Goal: Task Accomplishment & Management: Complete application form

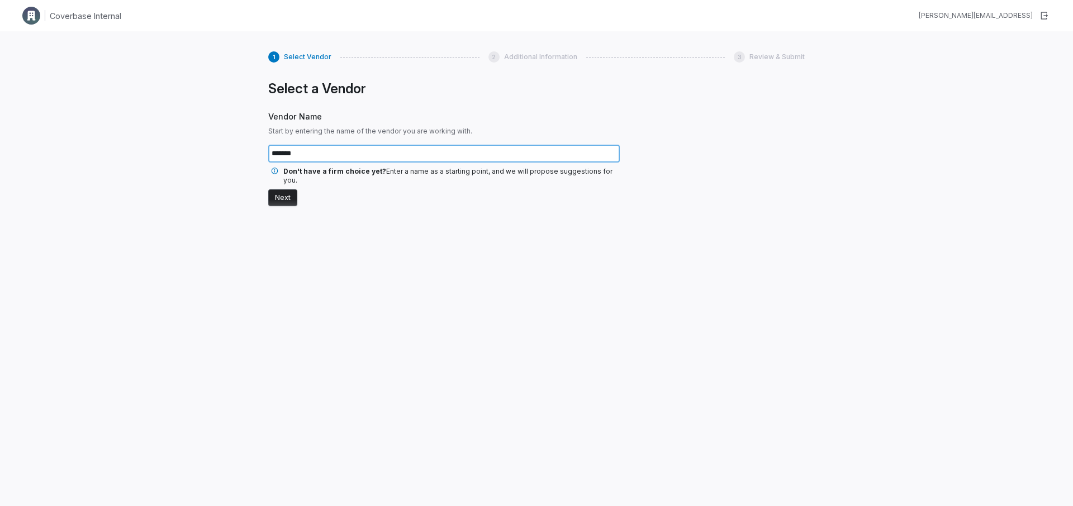
type input "*******"
click at [282, 189] on button "Next" at bounding box center [282, 197] width 29 height 17
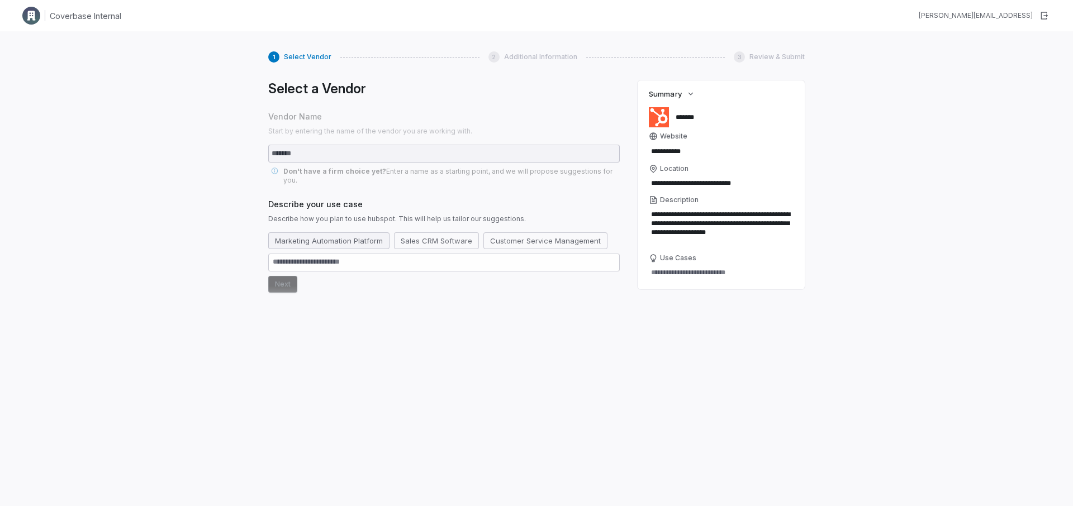
click at [365, 232] on button "Marketing Automation Platform" at bounding box center [328, 240] width 121 height 17
click at [286, 297] on button "Next" at bounding box center [282, 305] width 29 height 17
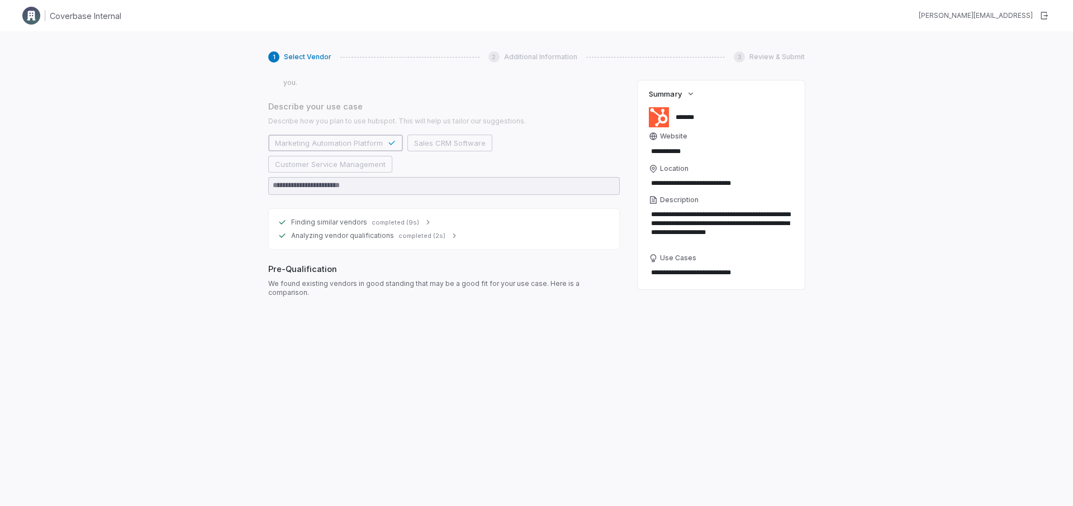
scroll to position [98, 0]
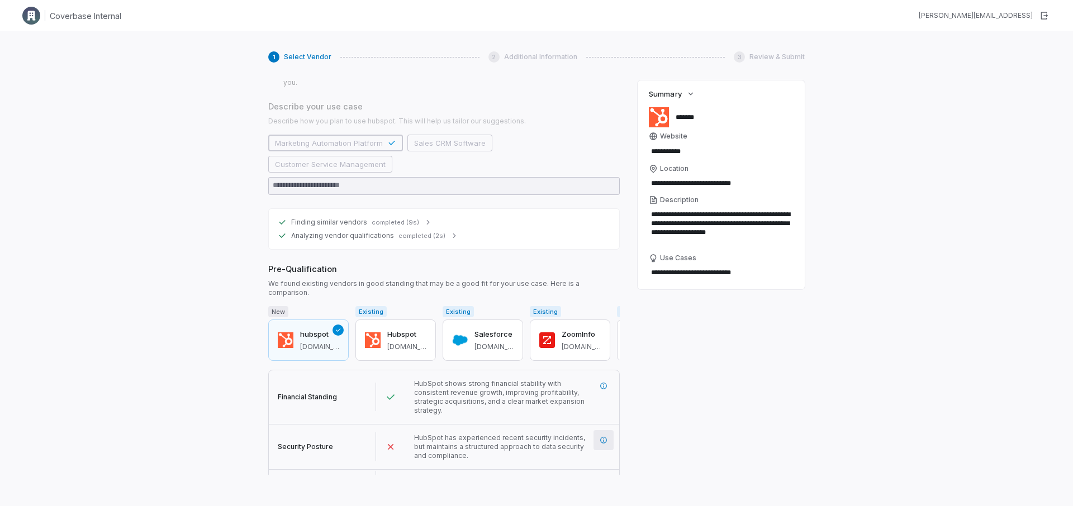
click at [605, 437] on icon "More information" at bounding box center [603, 440] width 7 height 7
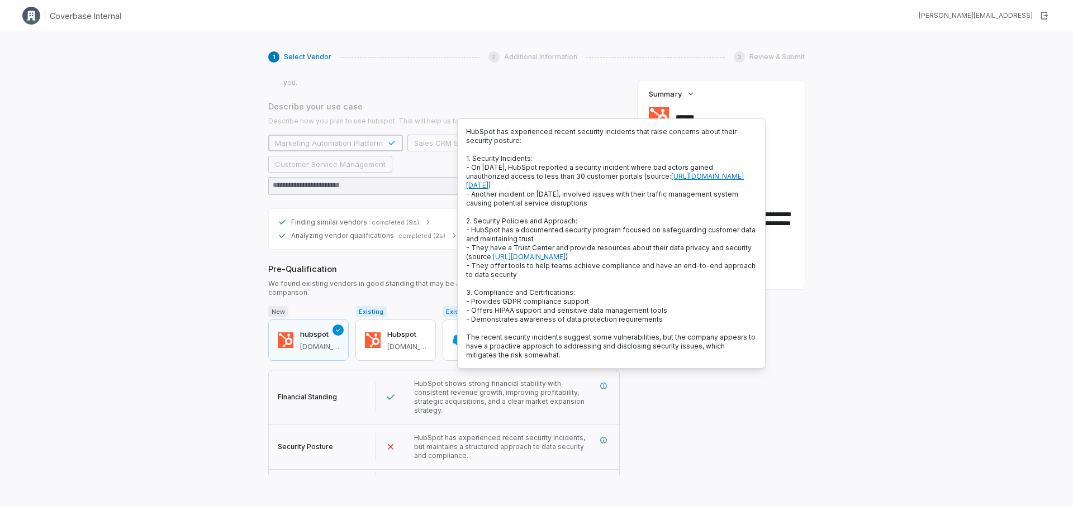
click at [183, 289] on div "1 Select Vendor 2 Additional Information 3 Review & Submit Select a Vendor Vend…" at bounding box center [536, 284] width 1073 height 506
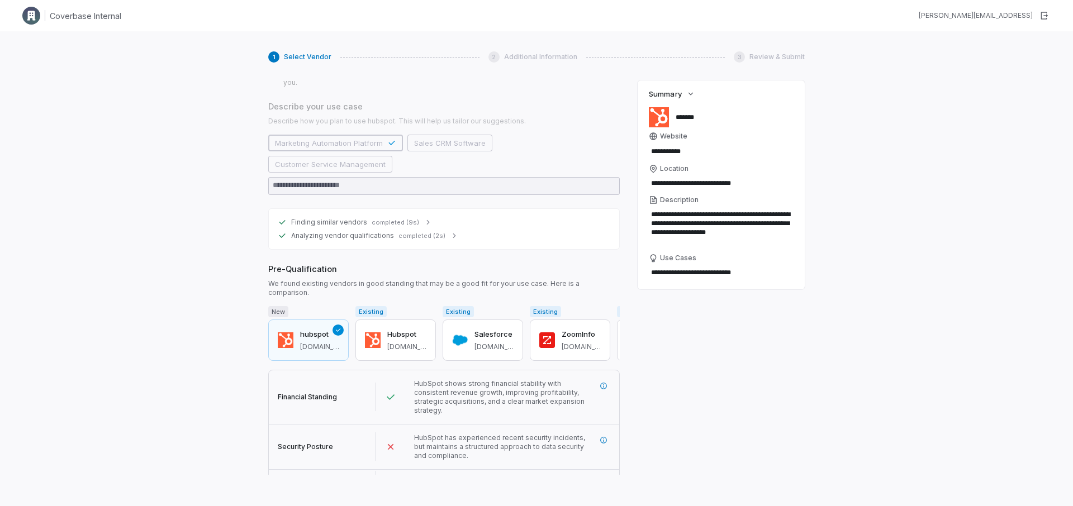
click at [274, 506] on button "Next" at bounding box center [282, 514] width 29 height 17
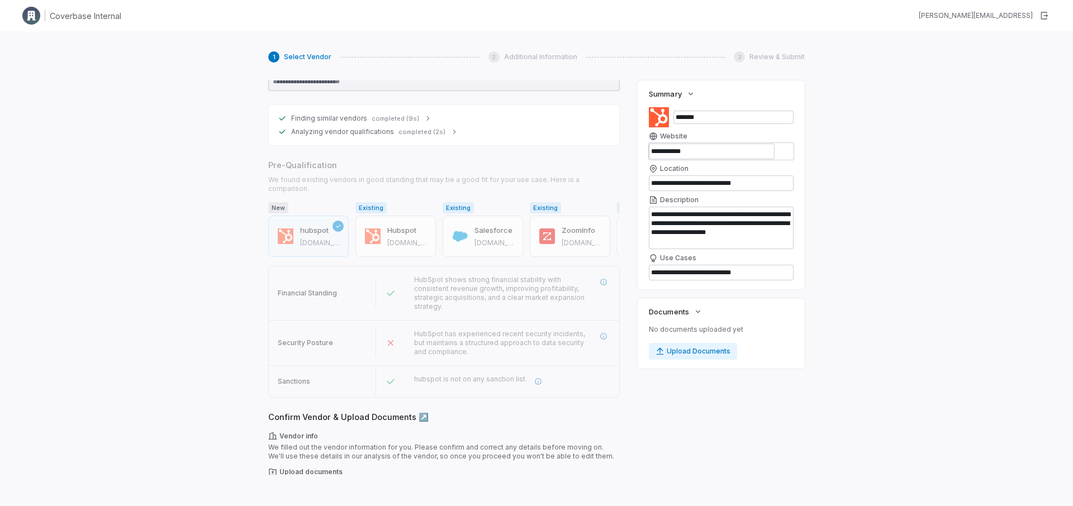
scroll to position [201, 0]
click at [284, 506] on button "Next" at bounding box center [282, 514] width 29 height 17
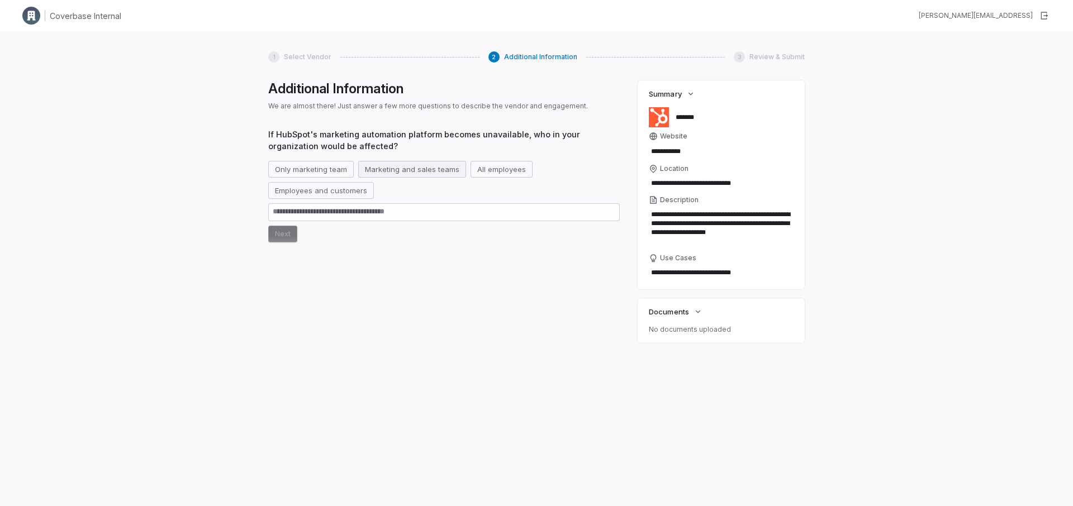
click at [406, 174] on button "Marketing and sales teams" at bounding box center [412, 169] width 108 height 17
click at [277, 232] on button "Next" at bounding box center [282, 234] width 29 height 17
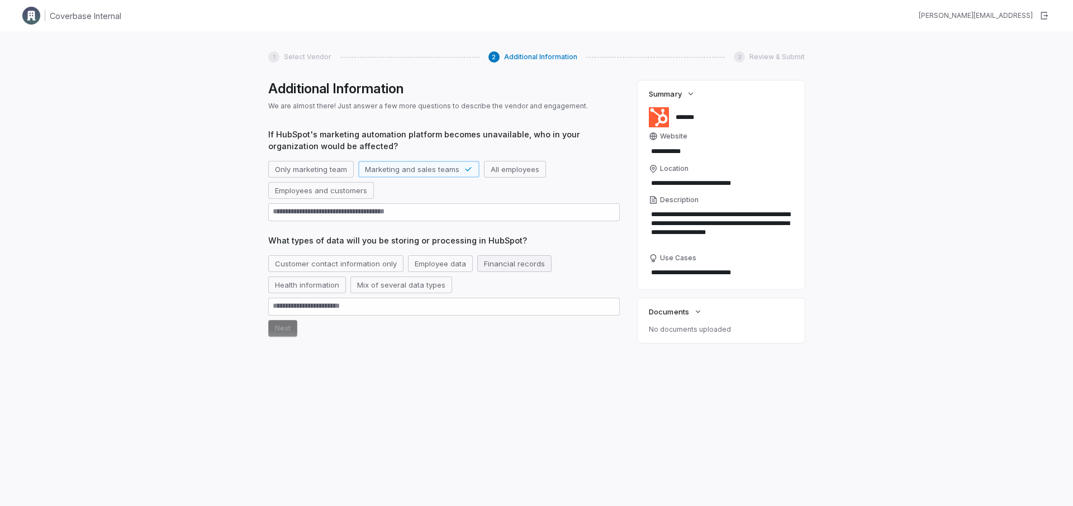
click at [497, 261] on button "Financial records" at bounding box center [514, 263] width 74 height 17
click at [273, 331] on button "Next" at bounding box center [282, 328] width 29 height 17
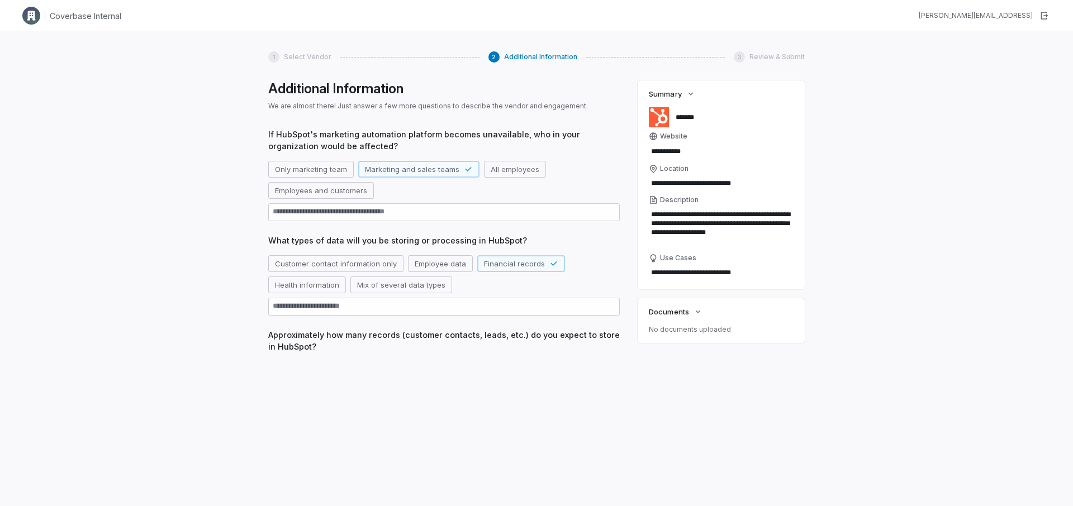
scroll to position [5, 0]
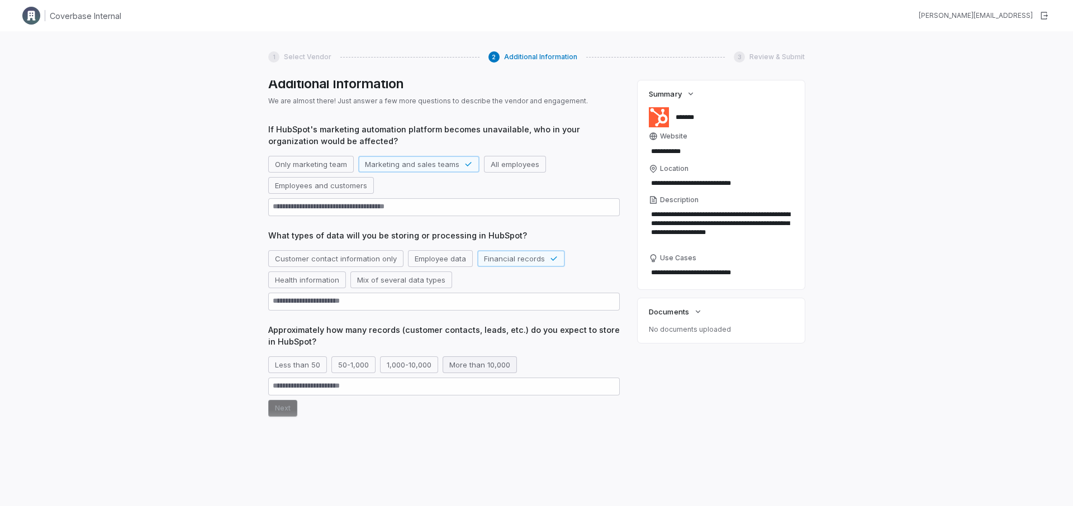
click at [475, 358] on button "More than 10,000" at bounding box center [480, 364] width 74 height 17
click at [274, 412] on button "Next" at bounding box center [282, 408] width 29 height 17
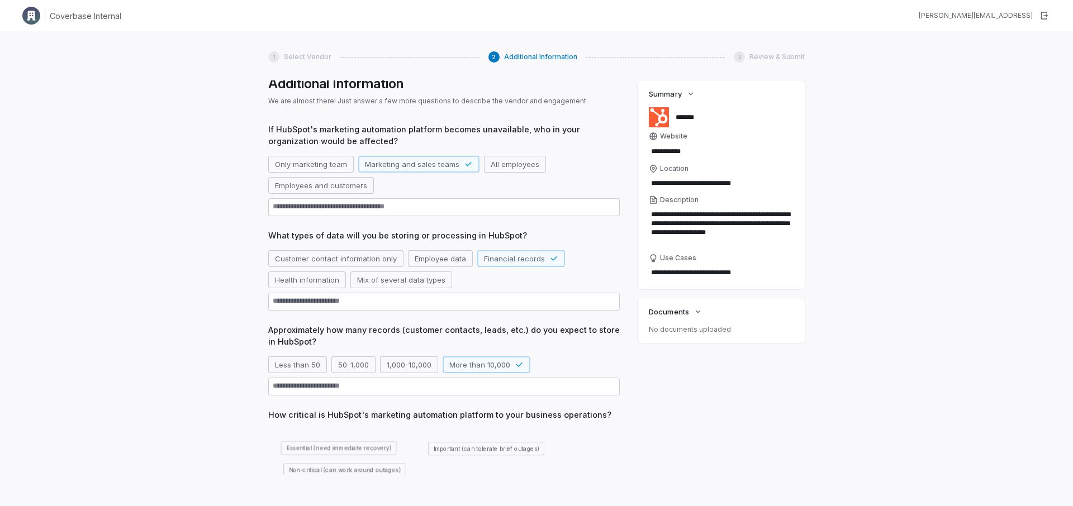
scroll to position [86, 0]
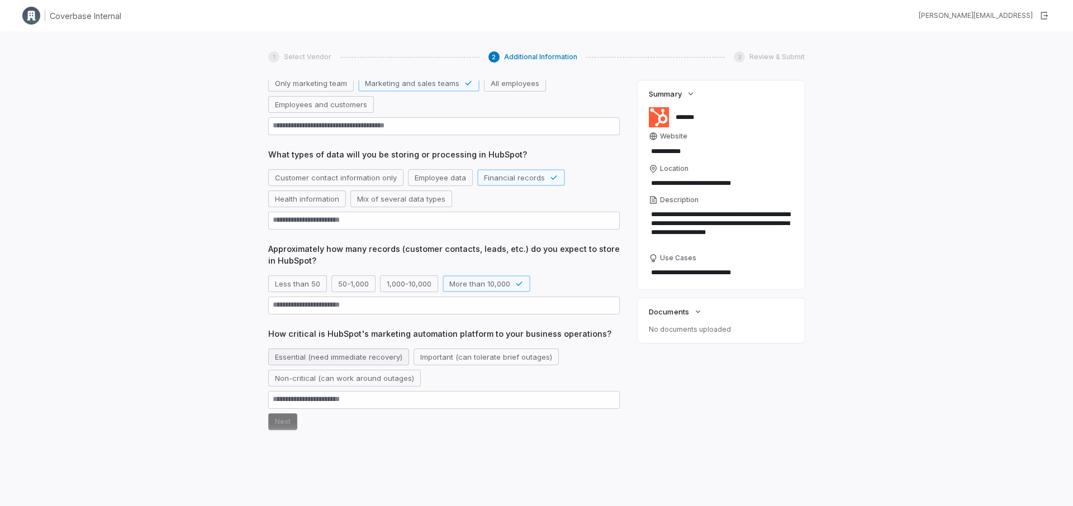
click at [329, 362] on button "Essential (need immediate recovery)" at bounding box center [338, 357] width 141 height 17
click at [276, 425] on button "Next" at bounding box center [282, 421] width 29 height 17
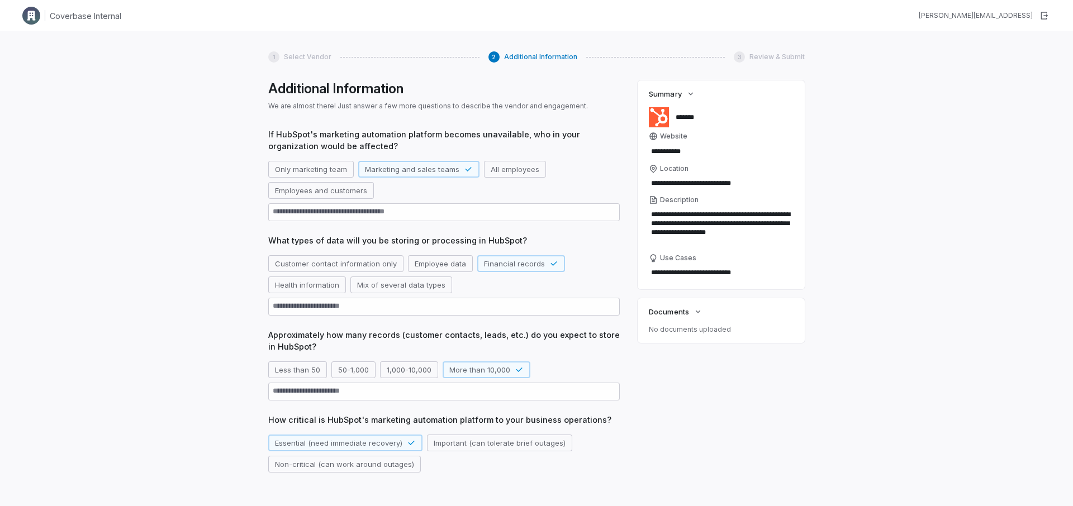
scroll to position [120, 0]
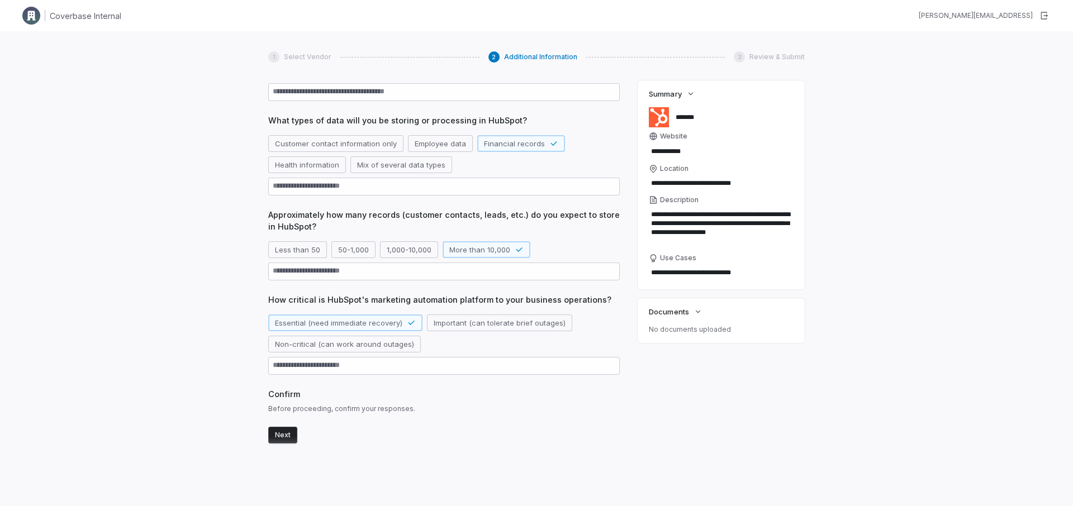
click at [278, 442] on button "Next" at bounding box center [282, 435] width 29 height 17
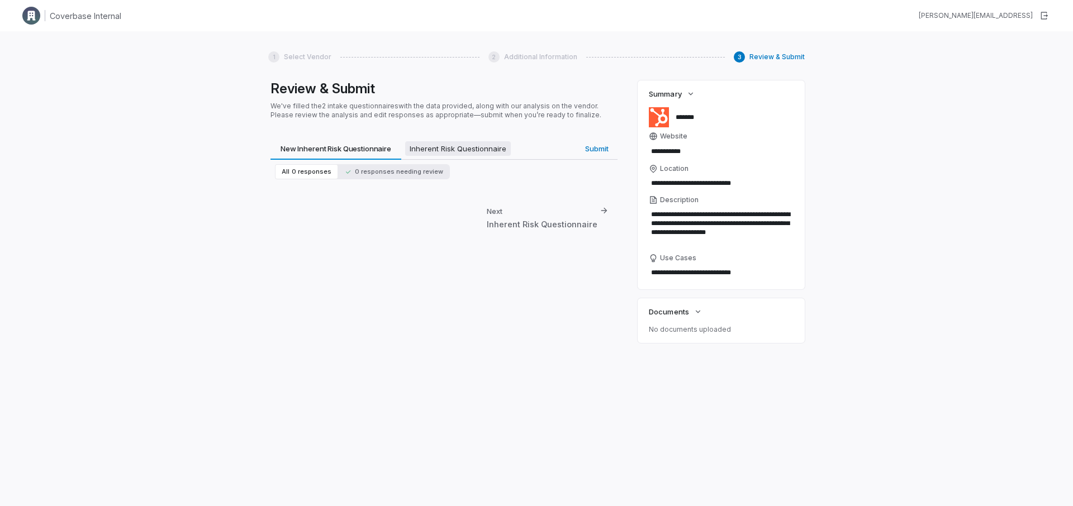
type textarea "*"
click at [448, 146] on span "Inherent Risk Questionnaire" at bounding box center [458, 148] width 106 height 15
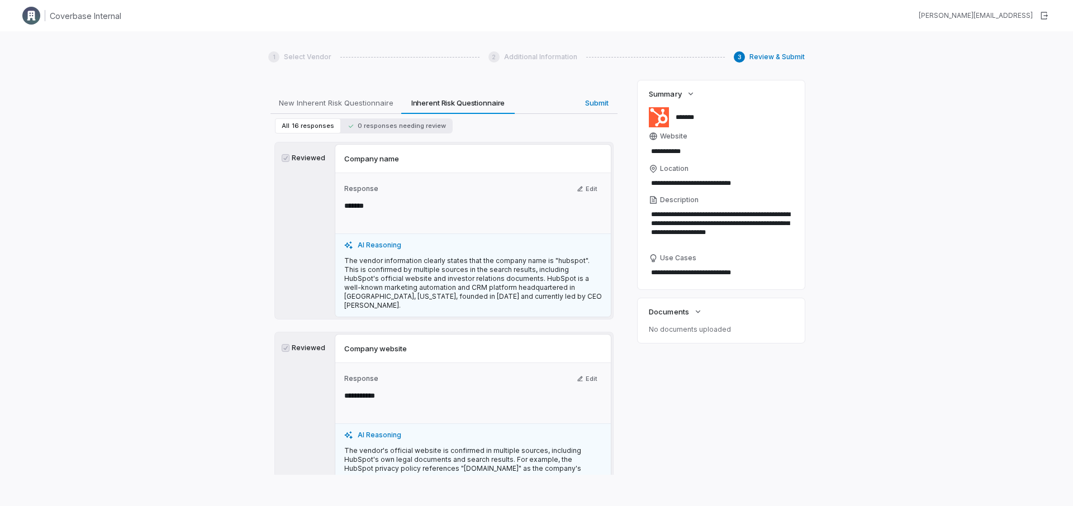
scroll to position [0, 0]
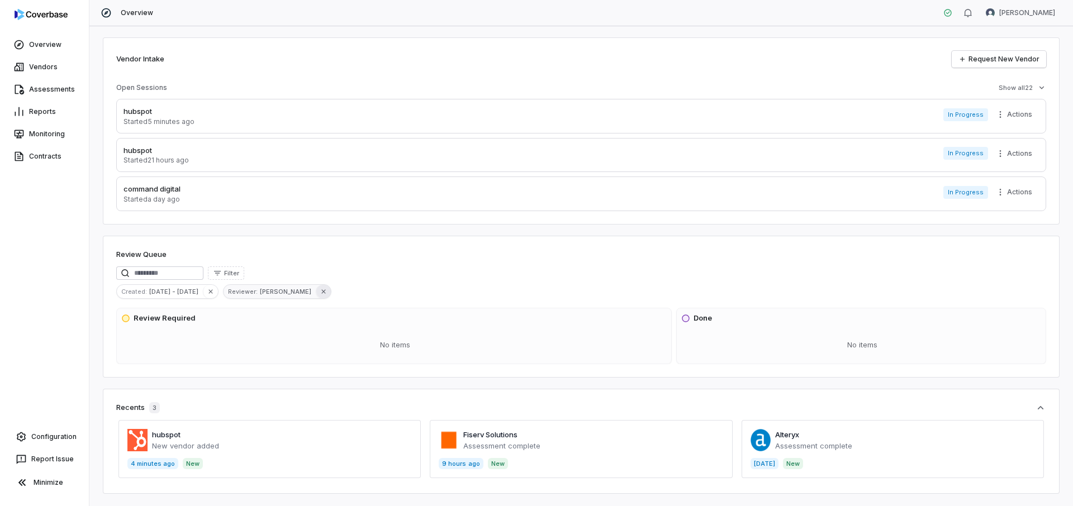
click at [320, 291] on icon "button" at bounding box center [324, 292] width 8 height 8
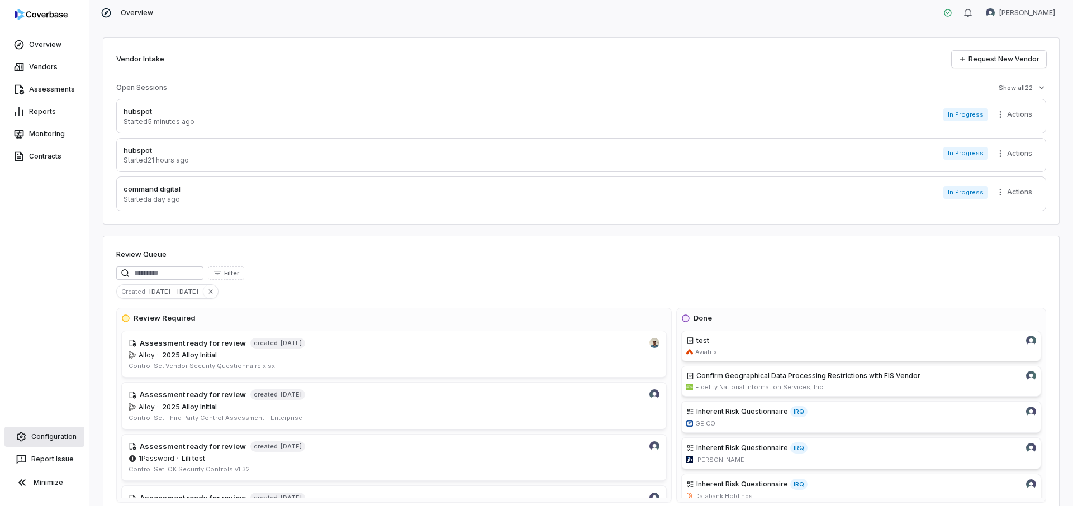
click at [46, 427] on link "Configuration" at bounding box center [44, 437] width 80 height 20
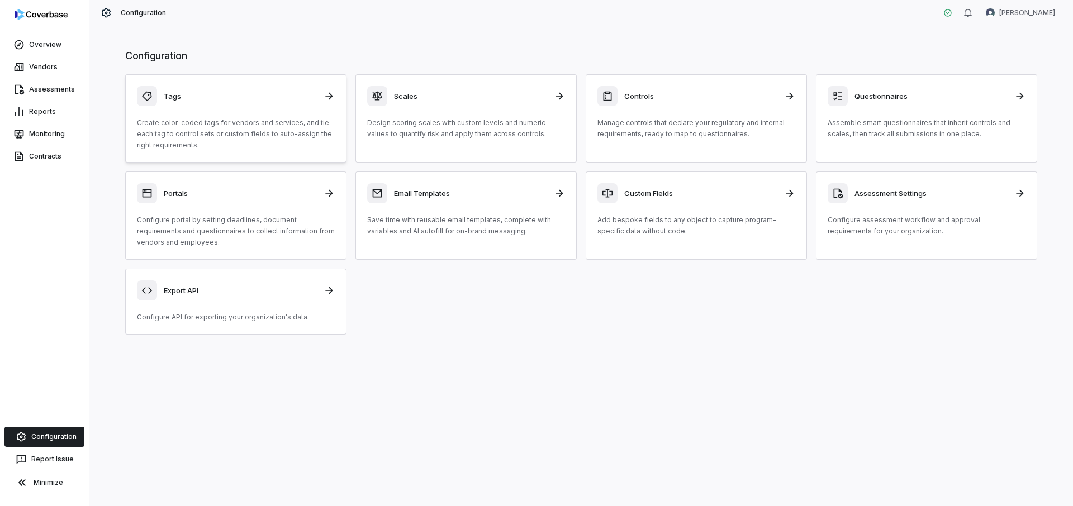
click at [233, 95] on h3 "Tags" at bounding box center [240, 96] width 153 height 10
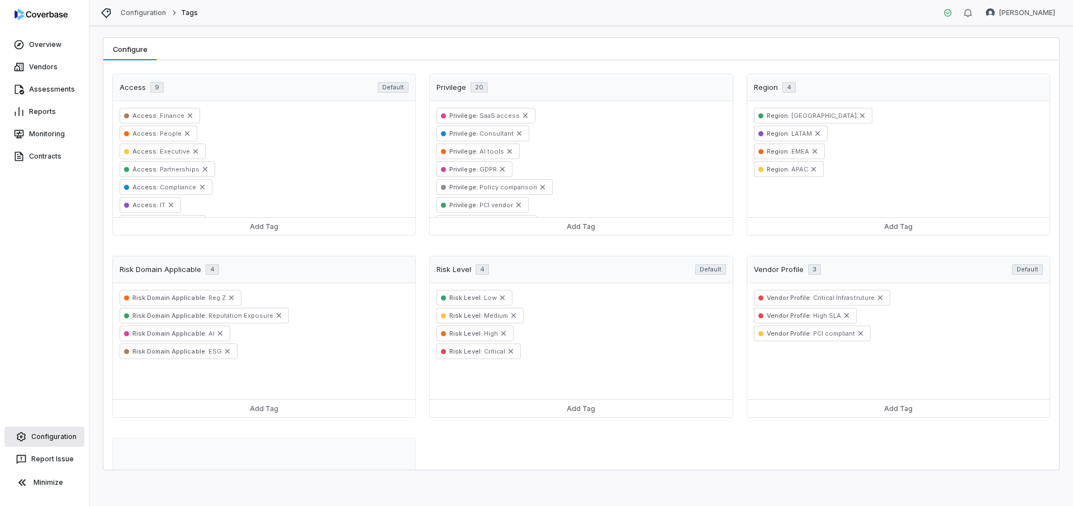
click at [43, 438] on link "Configuration" at bounding box center [44, 437] width 80 height 20
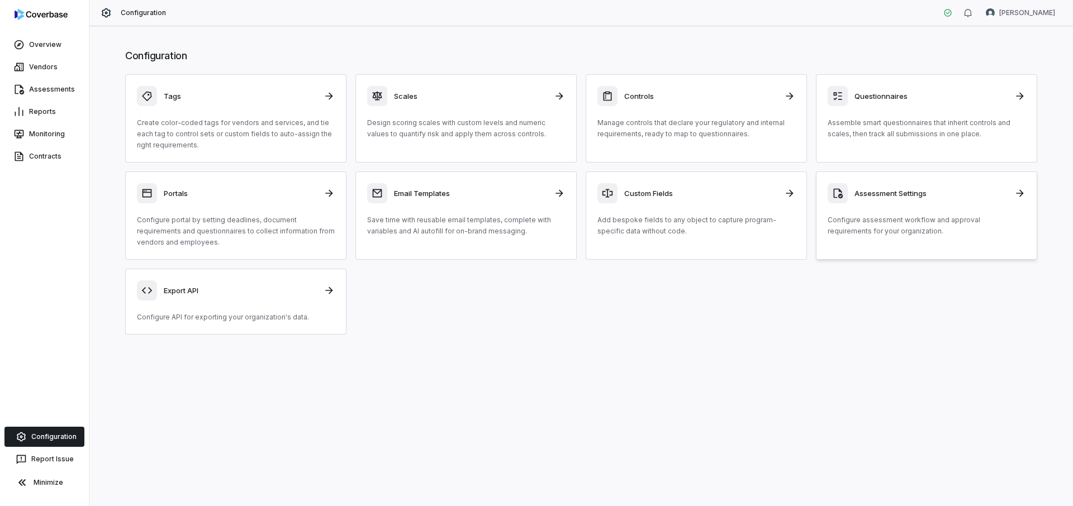
click at [904, 209] on div "Assessment Settings Configure assessment workflow and approval requirements for…" at bounding box center [927, 210] width 198 height 54
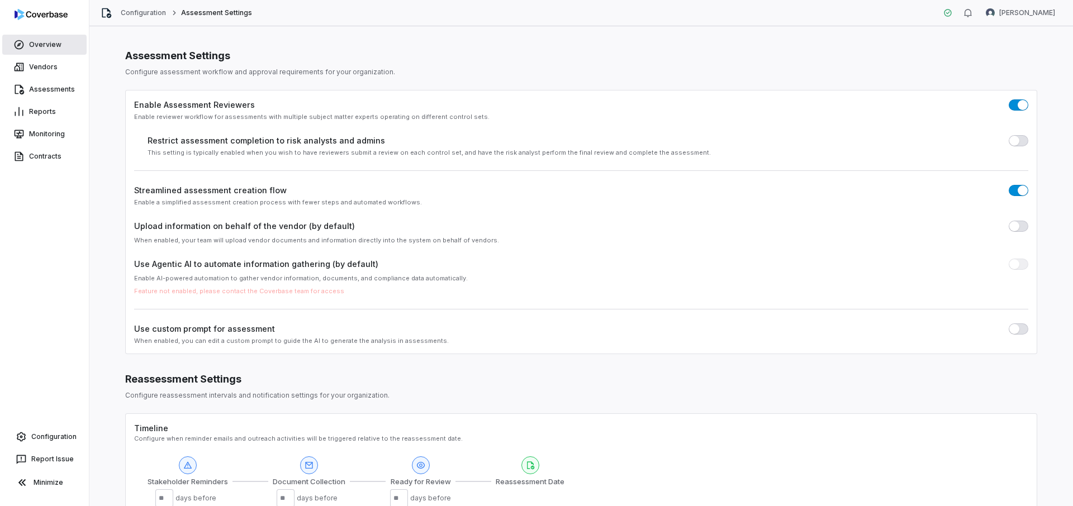
click at [37, 41] on link "Overview" at bounding box center [44, 45] width 84 height 20
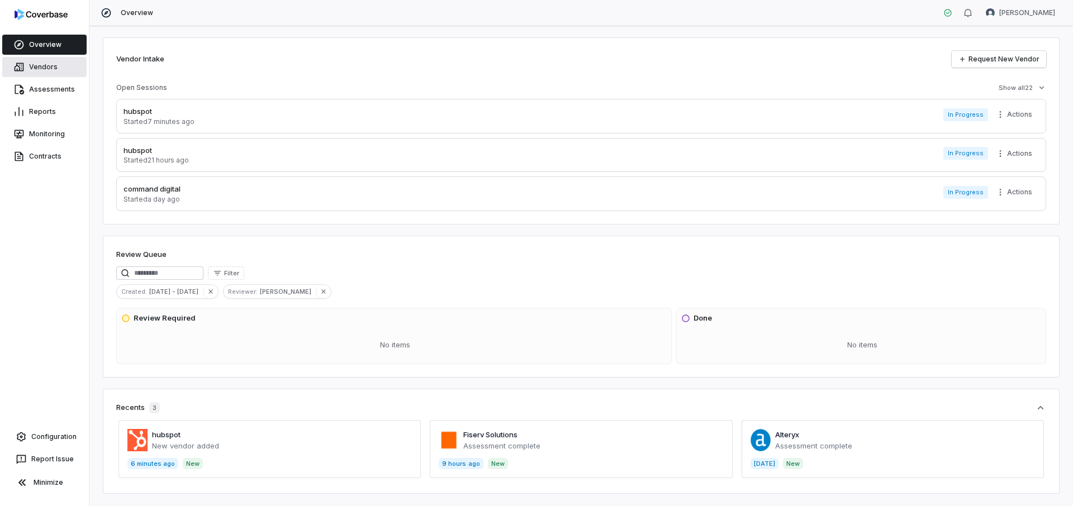
click at [56, 67] on link "Vendors" at bounding box center [44, 67] width 84 height 20
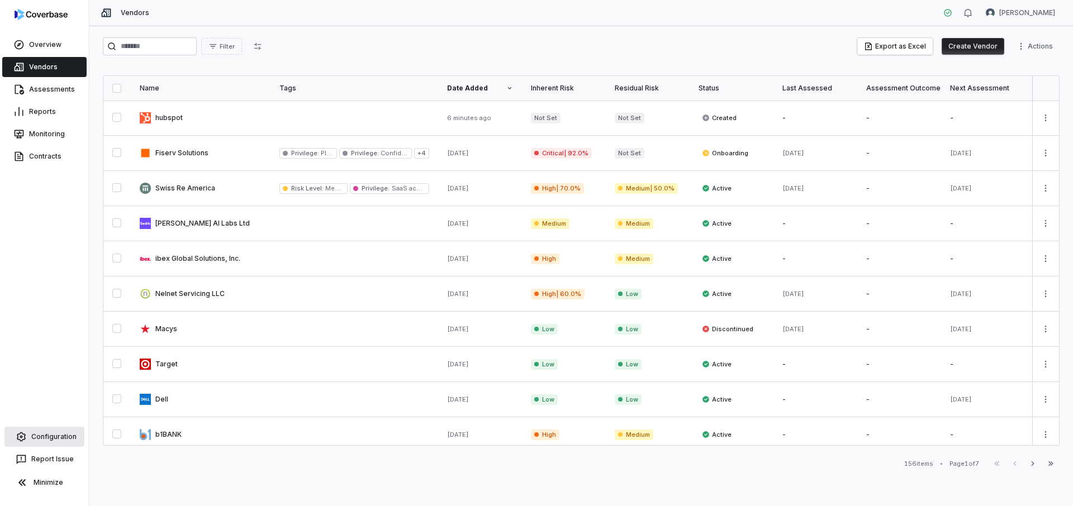
click at [51, 432] on link "Configuration" at bounding box center [44, 437] width 80 height 20
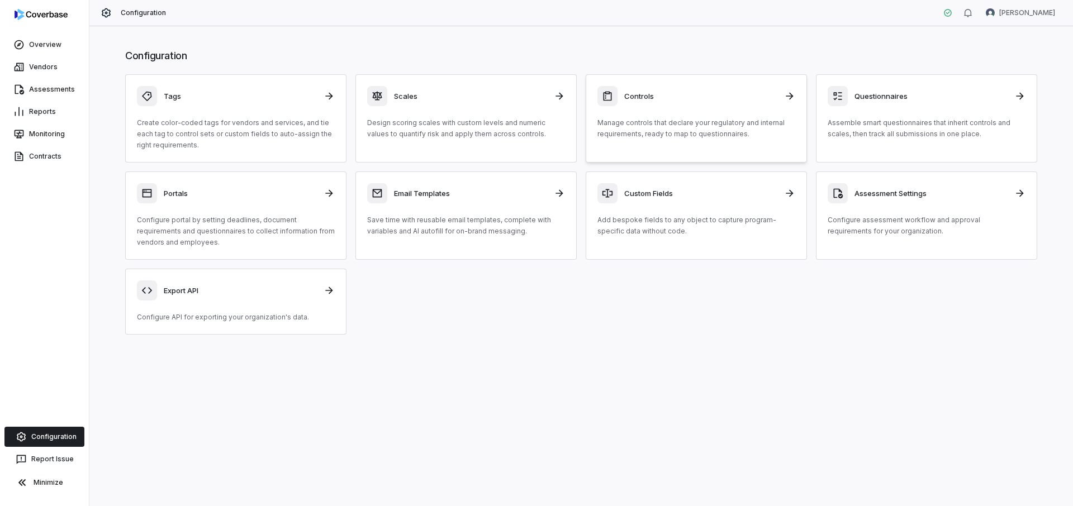
click at [658, 125] on p "Manage controls that declare your regulatory and internal requirements, ready t…" at bounding box center [696, 128] width 198 height 22
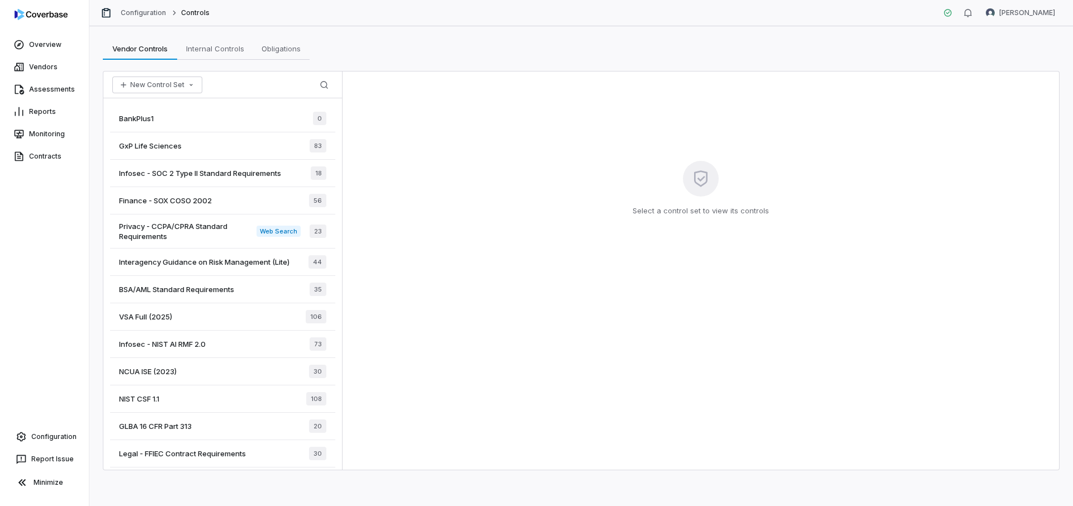
click at [179, 319] on div "VSA Full (2025) 106" at bounding box center [222, 316] width 225 height 27
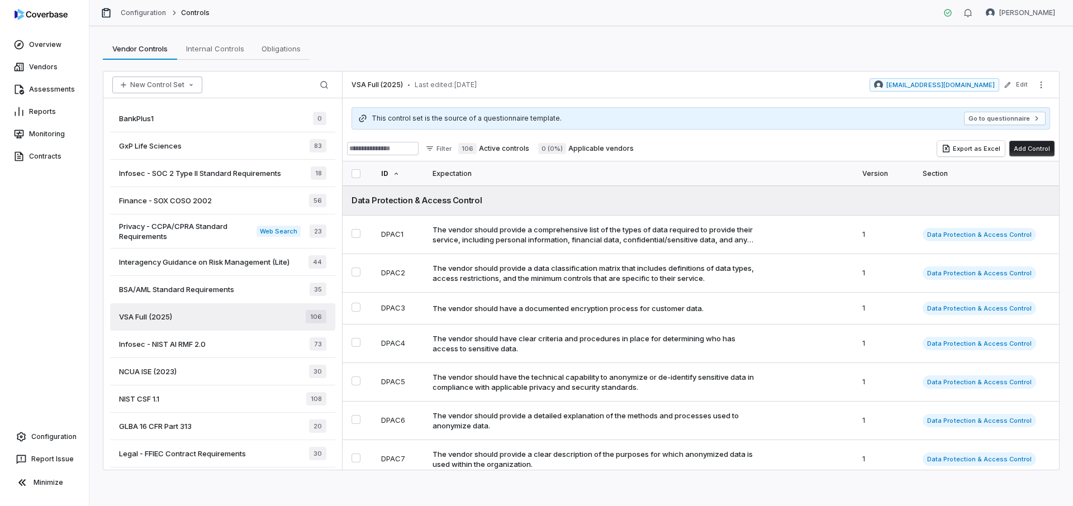
click at [133, 85] on button "New Control Set" at bounding box center [157, 85] width 90 height 17
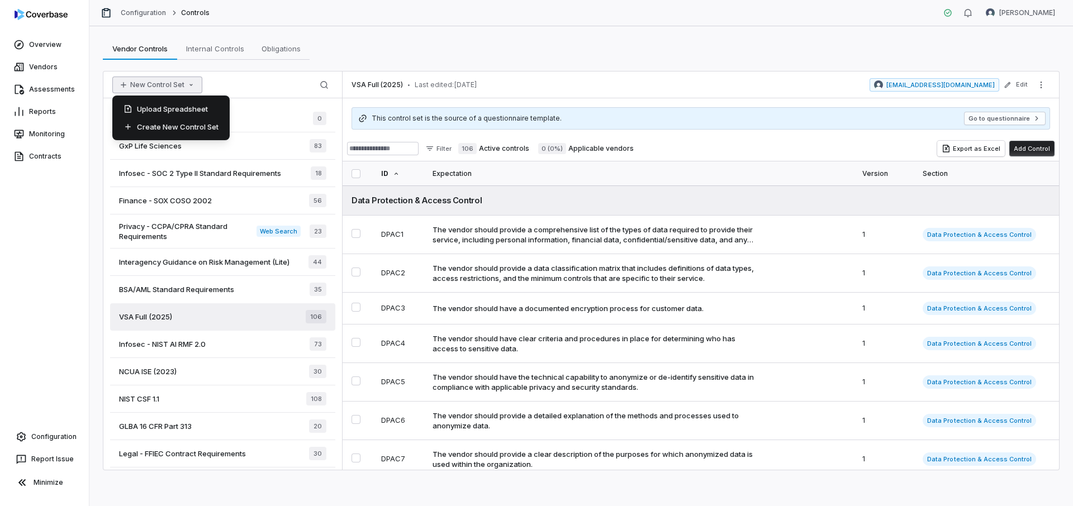
click at [382, 32] on div "Vendor Controls Vendor Controls Internal Controls Internal Controls Obligations…" at bounding box center [580, 266] width 983 height 480
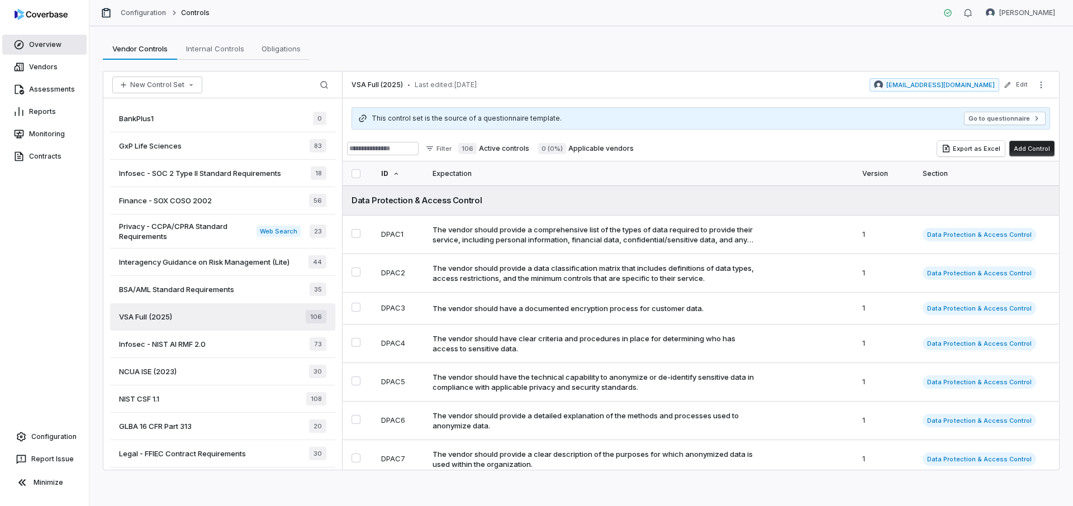
click at [50, 39] on link "Overview" at bounding box center [44, 45] width 84 height 20
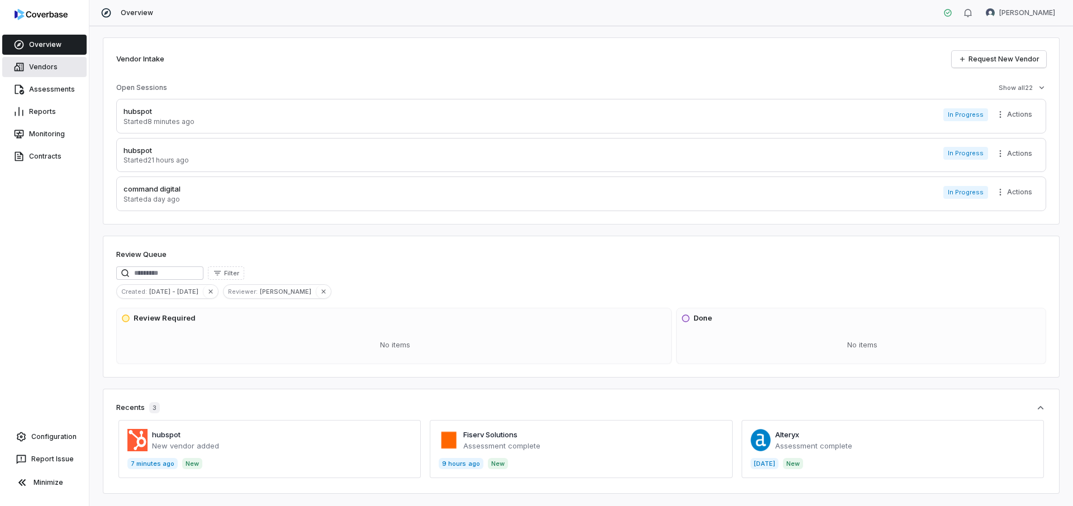
click at [35, 66] on link "Vendors" at bounding box center [44, 67] width 84 height 20
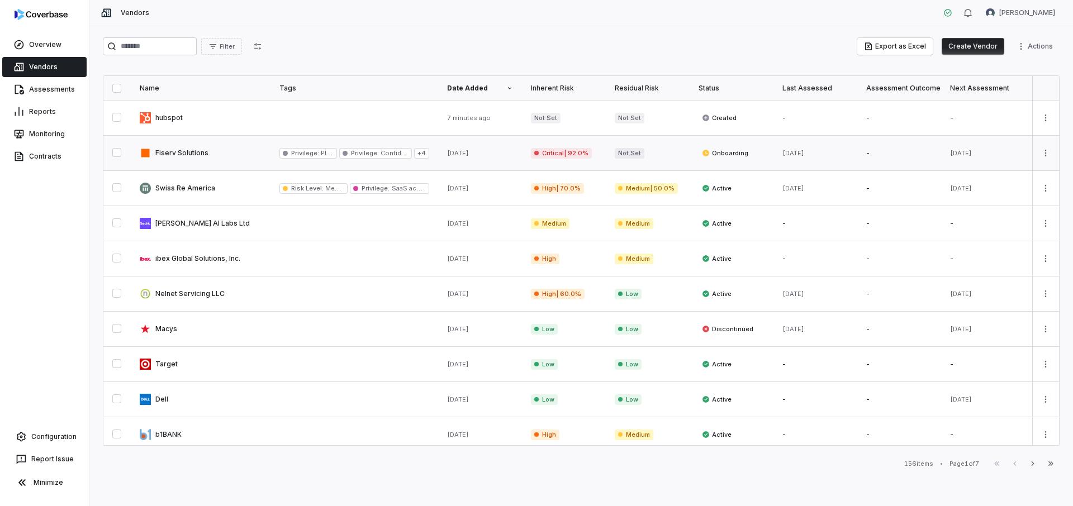
click at [224, 155] on link at bounding box center [201, 153] width 140 height 35
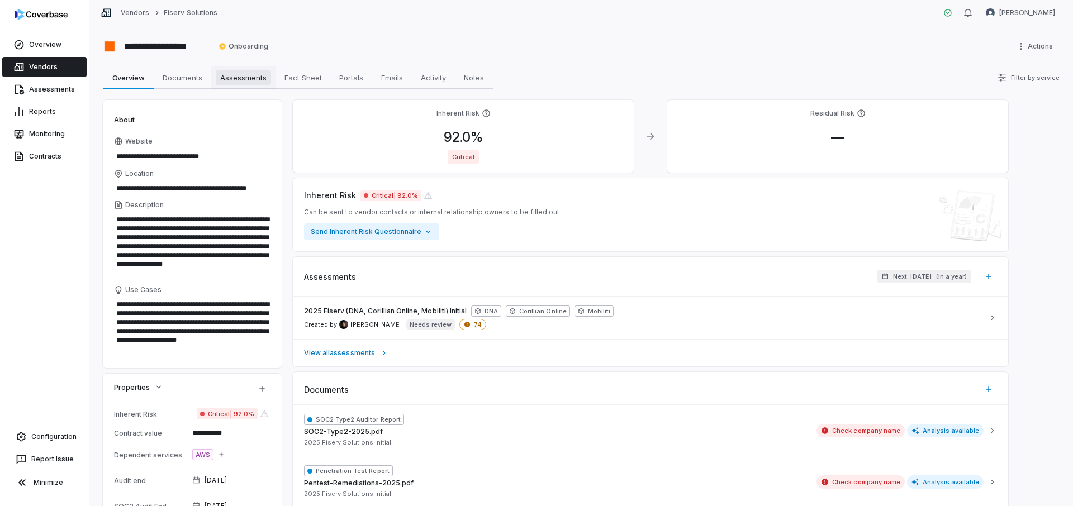
click at [250, 84] on span "Assessments" at bounding box center [243, 77] width 55 height 15
type textarea "*"
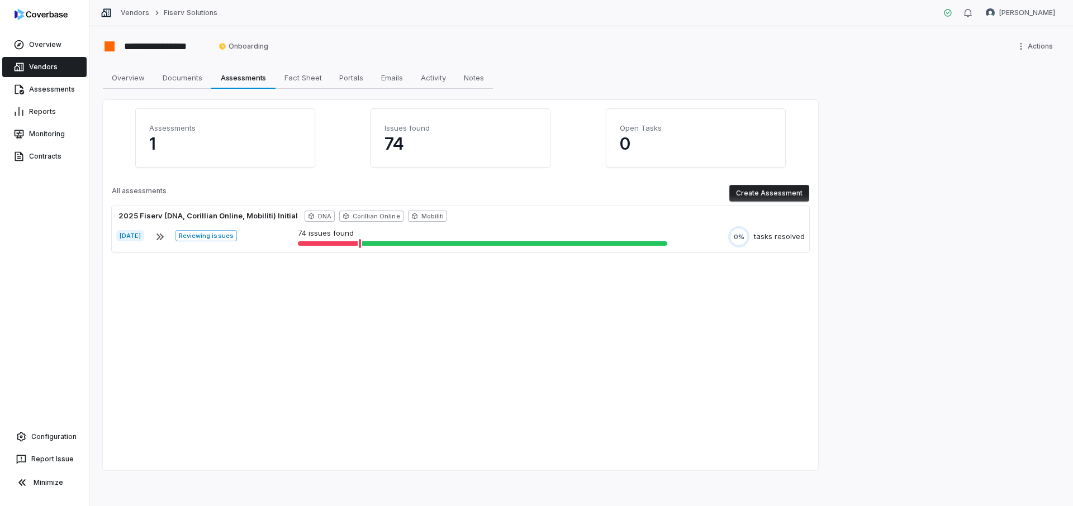
click at [756, 191] on button "Create Assessment" at bounding box center [769, 193] width 80 height 17
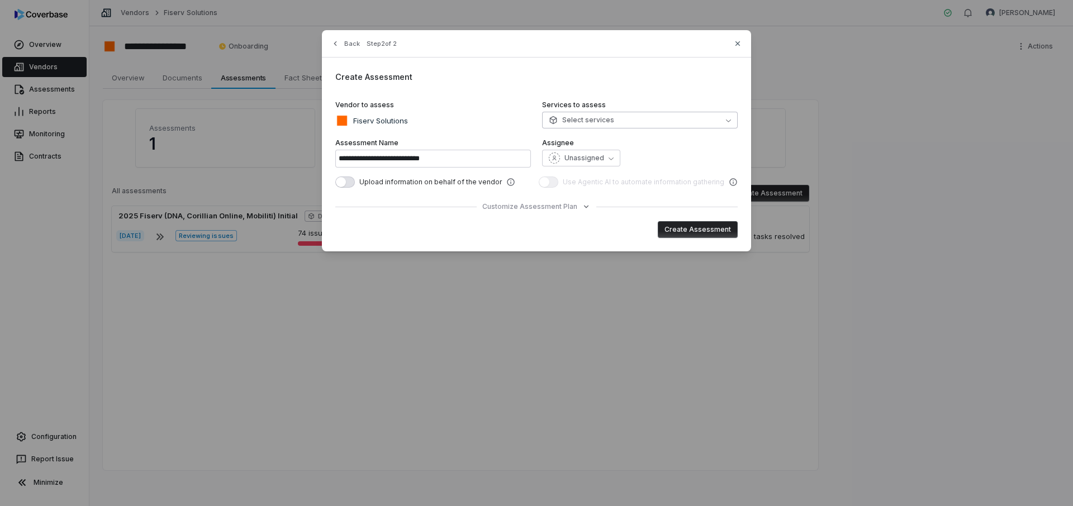
click at [610, 120] on span "Select services" at bounding box center [581, 120] width 65 height 9
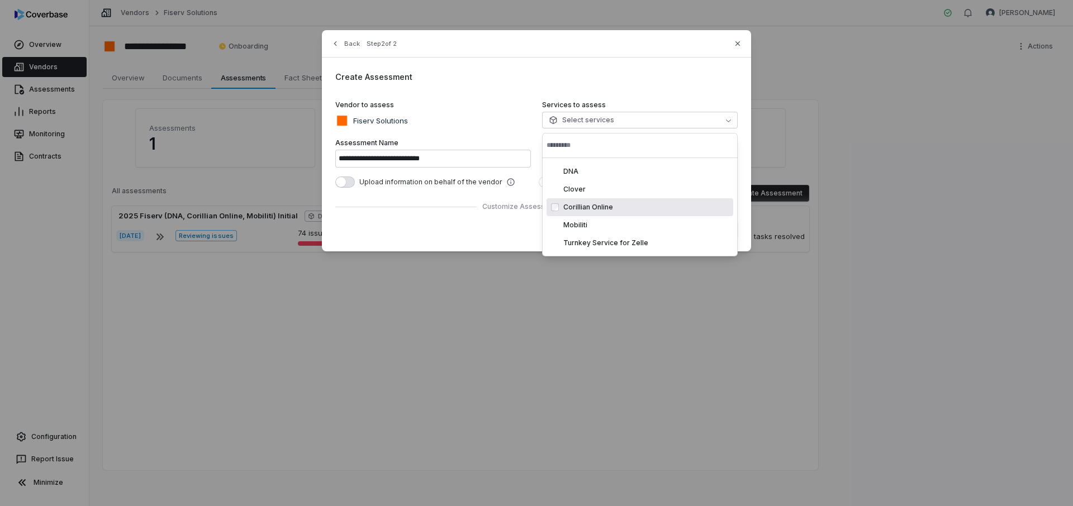
click at [494, 87] on div "**********" at bounding box center [536, 140] width 429 height 221
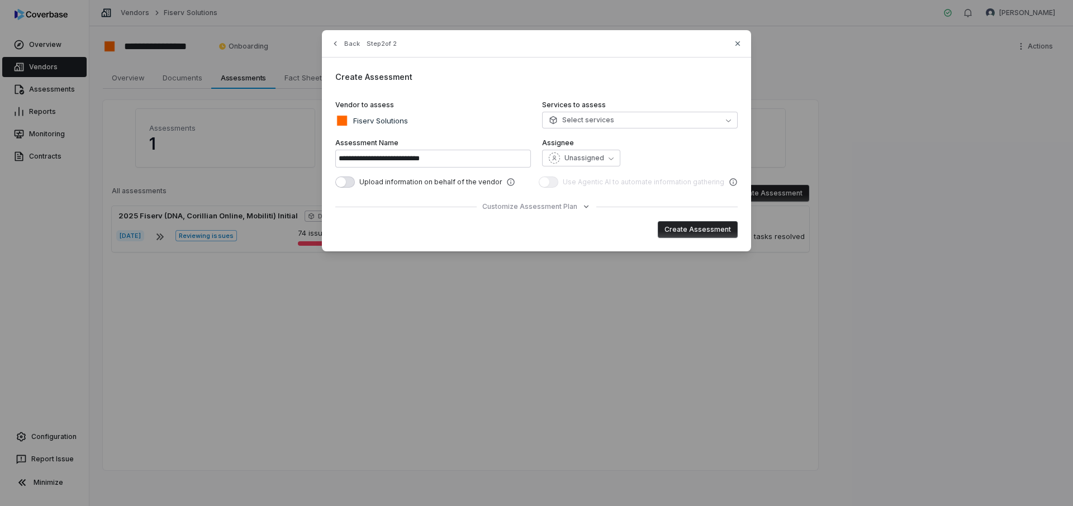
click at [702, 231] on button "Create Assessment" at bounding box center [698, 229] width 80 height 17
type input "**********"
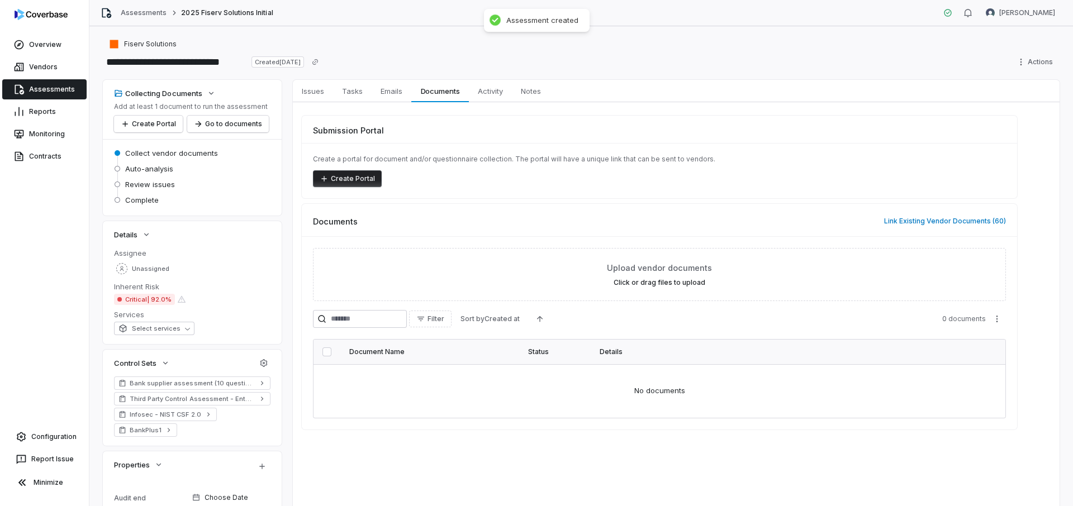
click at [334, 175] on button "Create Portal" at bounding box center [347, 178] width 69 height 17
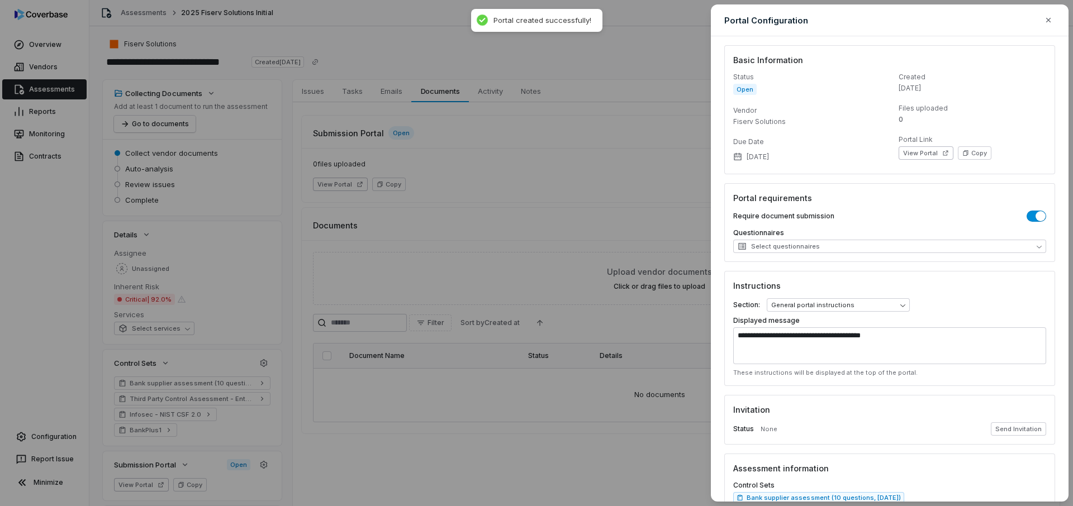
scroll to position [85, 0]
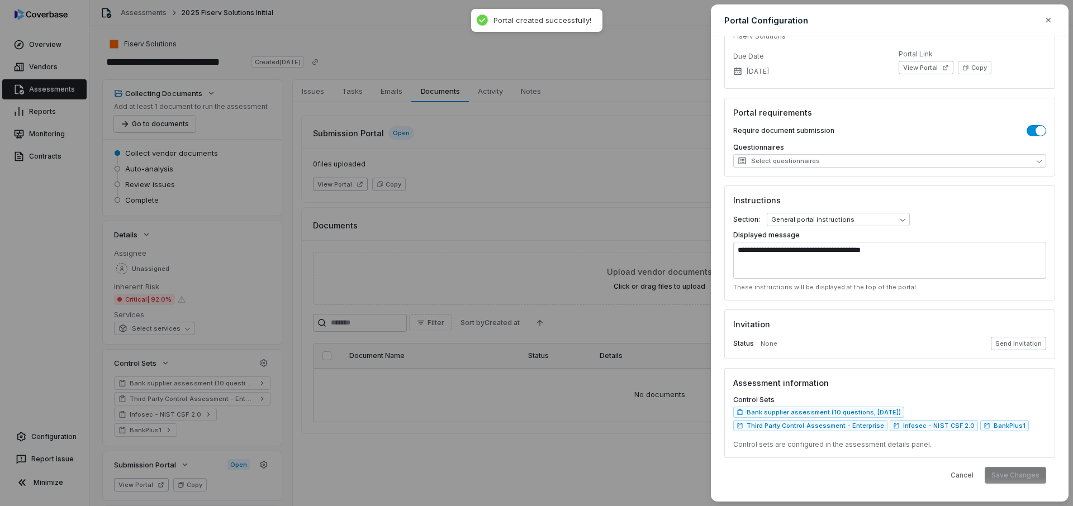
click at [1017, 344] on button "Send Invitation" at bounding box center [1018, 343] width 55 height 13
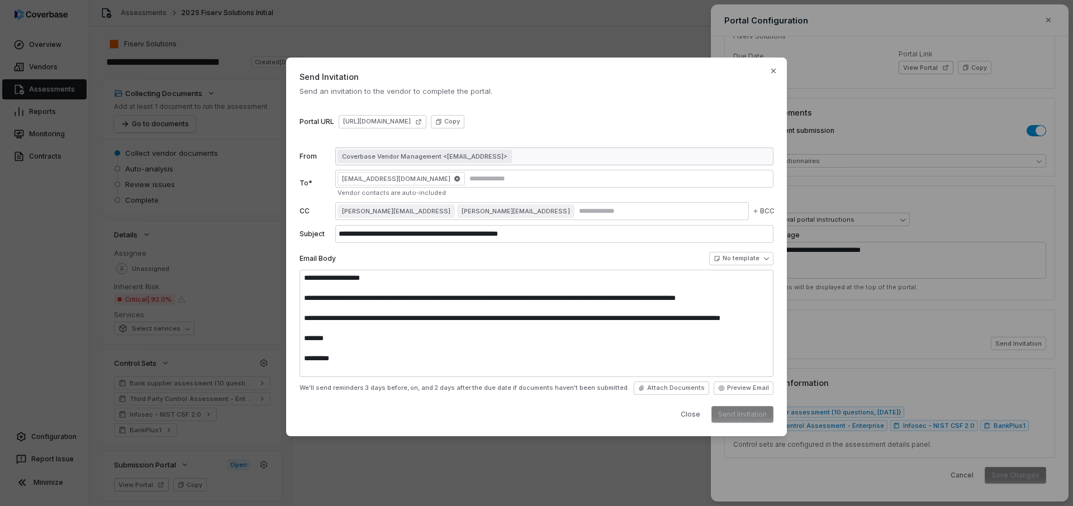
type textarea "**********"
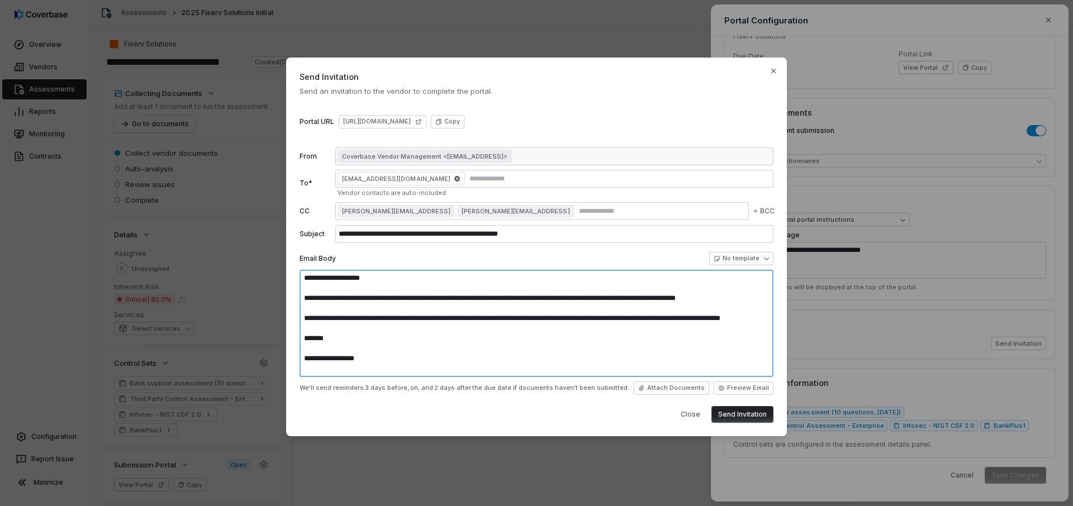
click at [397, 356] on textarea "**********" at bounding box center [536, 323] width 474 height 107
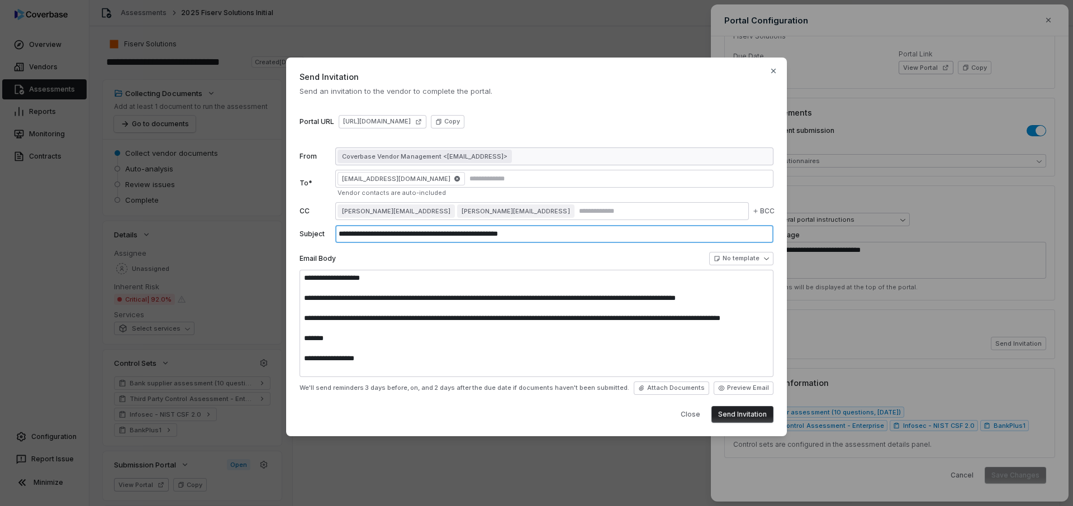
click at [570, 236] on input "**********" at bounding box center [554, 234] width 438 height 18
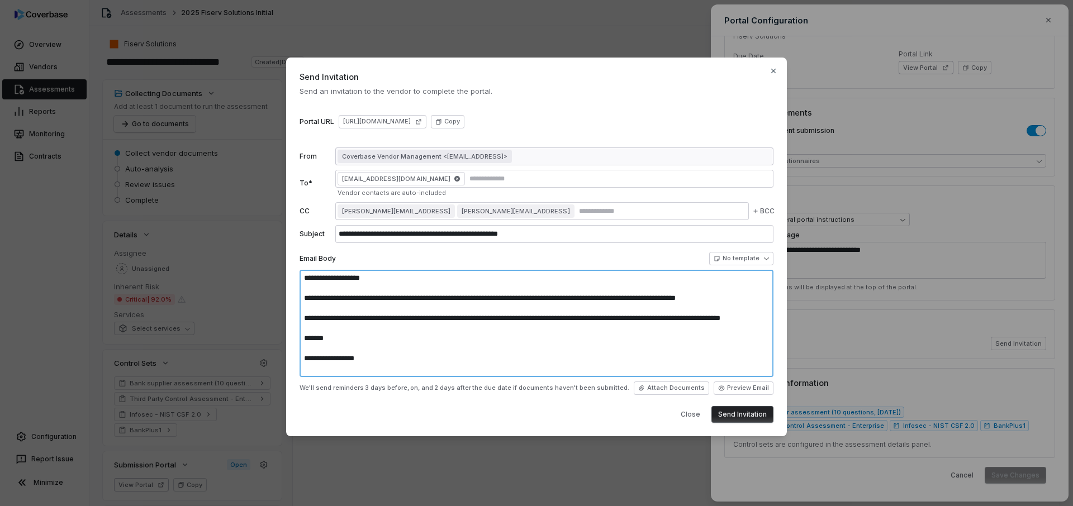
click at [469, 340] on textarea "**********" at bounding box center [536, 323] width 474 height 107
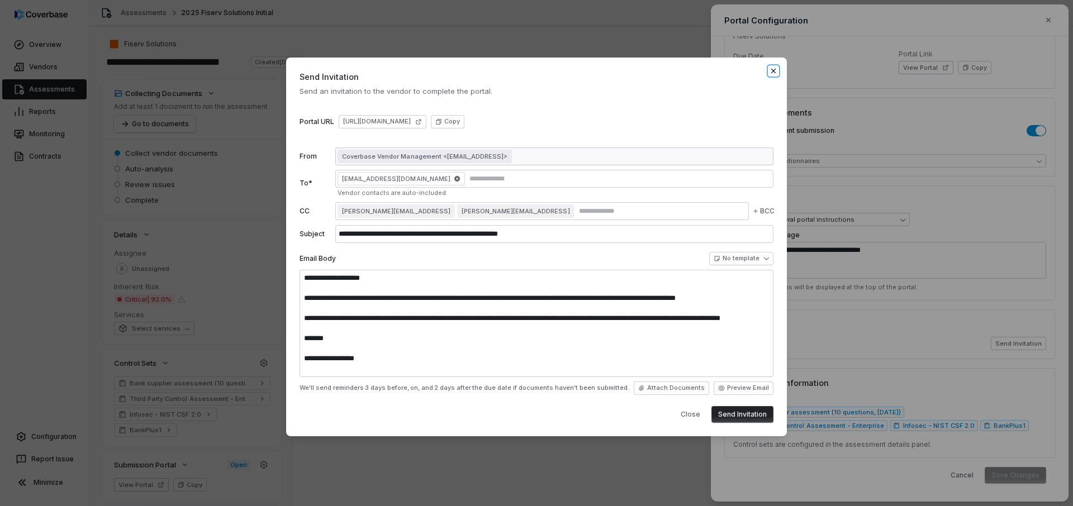
click at [772, 67] on icon "button" at bounding box center [773, 70] width 9 height 9
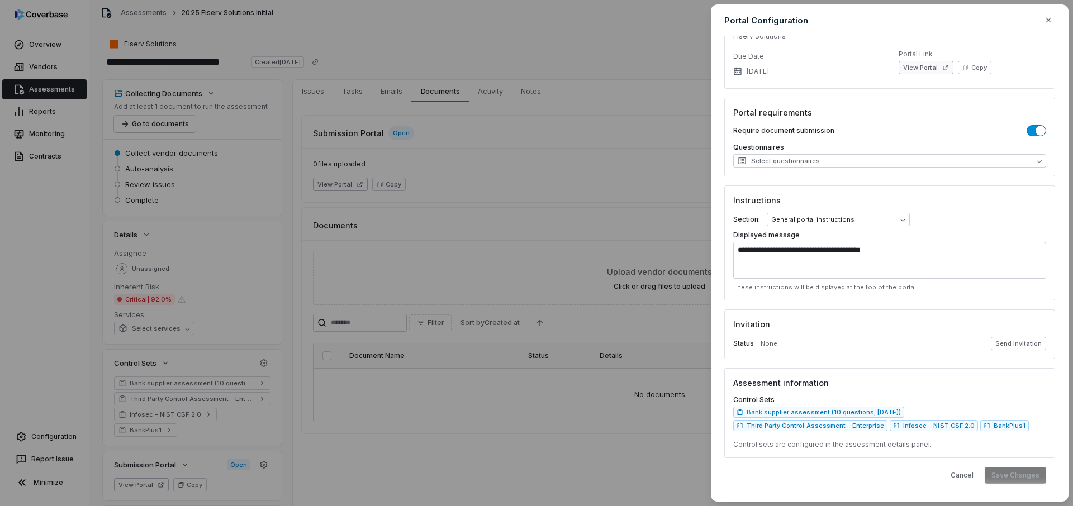
click at [928, 61] on button "View Portal" at bounding box center [925, 67] width 55 height 13
click at [499, 28] on div "**********" at bounding box center [536, 253] width 1073 height 506
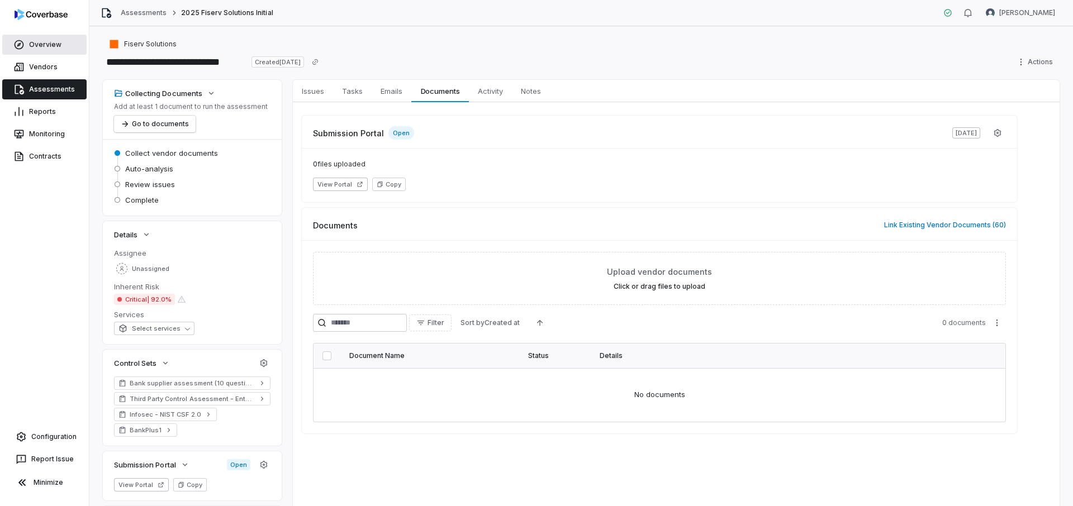
click at [52, 45] on link "Overview" at bounding box center [44, 45] width 84 height 20
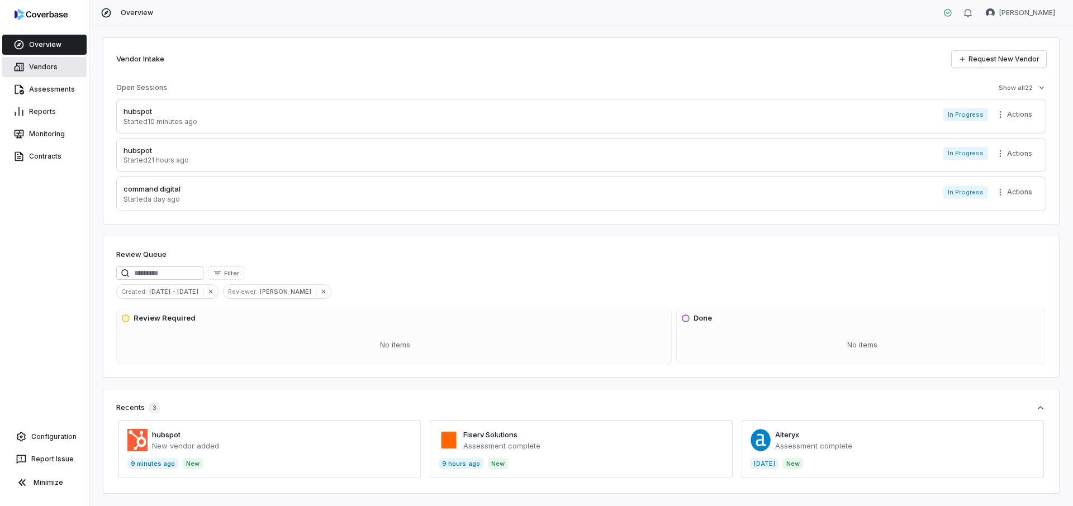
click at [56, 70] on link "Vendors" at bounding box center [44, 67] width 84 height 20
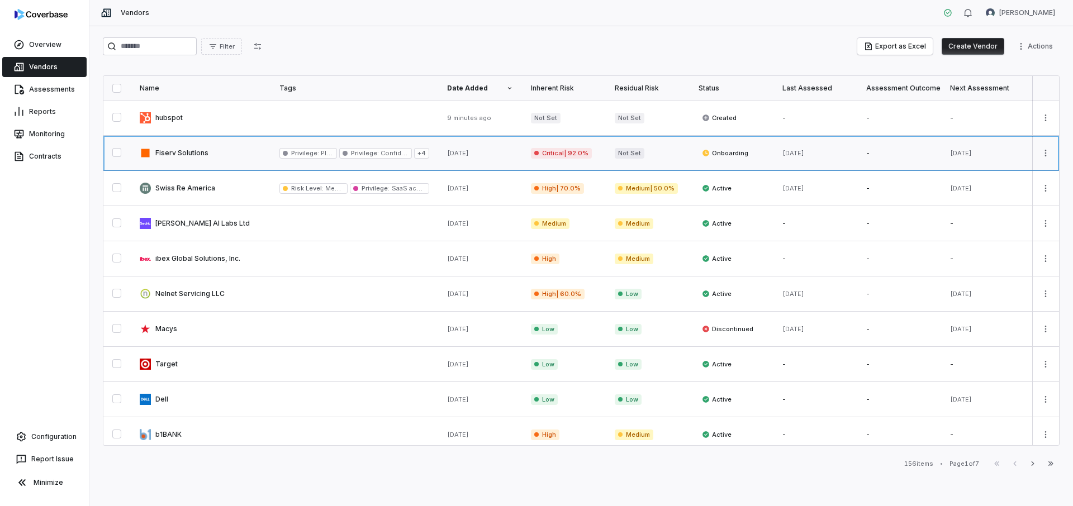
click at [197, 154] on link at bounding box center [201, 153] width 140 height 35
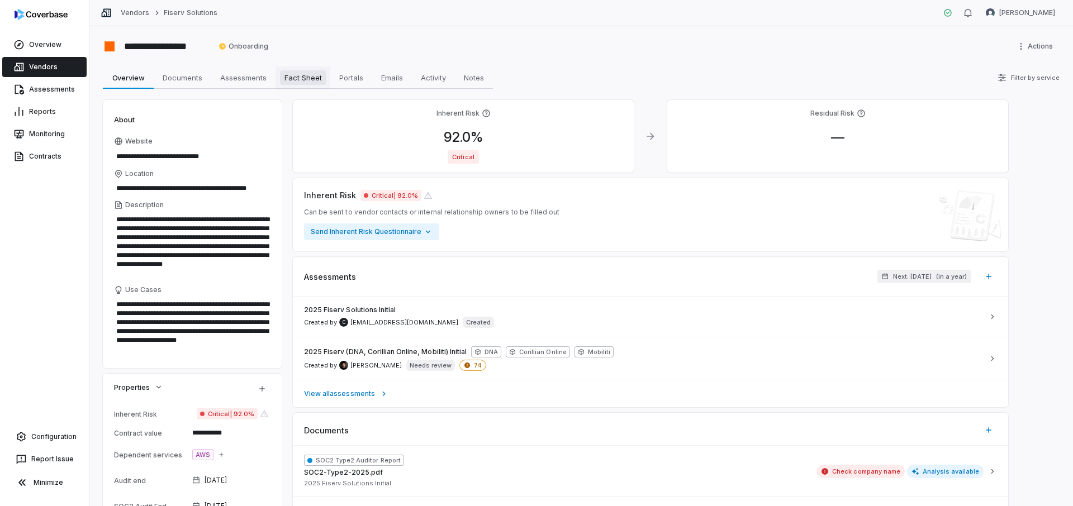
click at [313, 78] on span "Fact Sheet" at bounding box center [303, 77] width 46 height 15
type textarea "*"
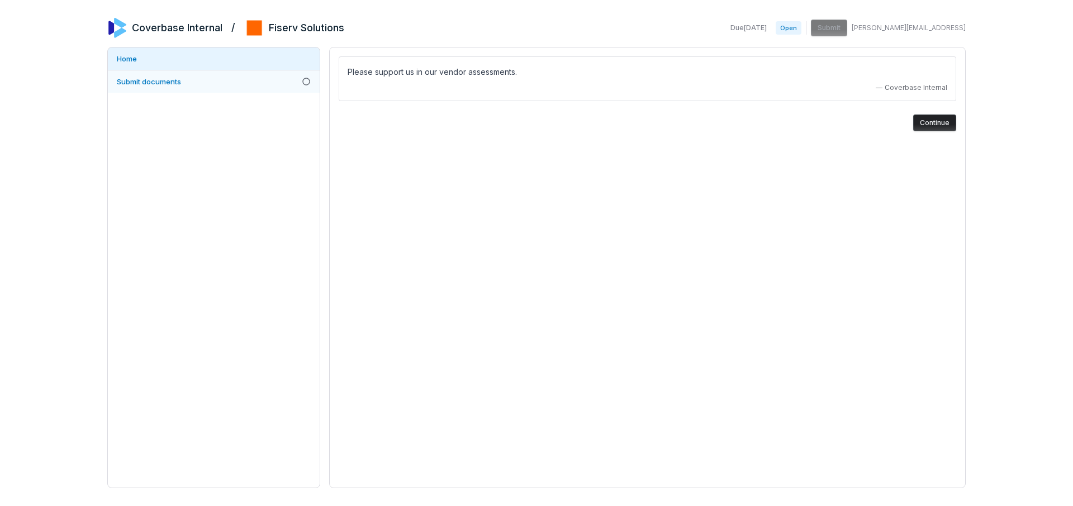
click at [174, 78] on span "Submit documents" at bounding box center [149, 81] width 64 height 9
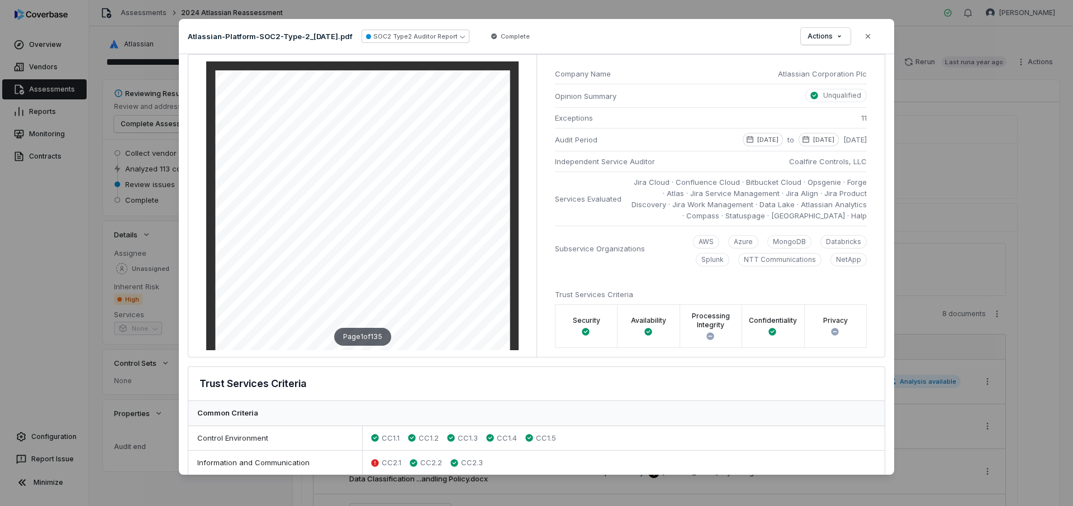
scroll to position [41, 0]
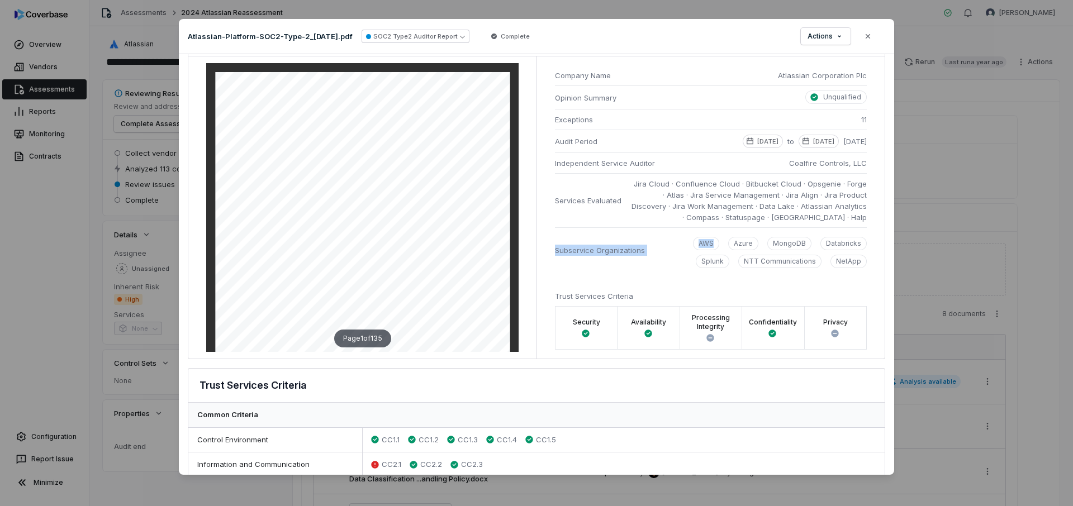
drag, startPoint x: 648, startPoint y: 251, endPoint x: 539, endPoint y: 251, distance: 108.4
click at [539, 251] on div "Company Name Atlassian Corporation Plc Opinion Summary Unqualified Exceptions 1…" at bounding box center [710, 207] width 348 height 302
click at [589, 251] on span "Subservice Organizations" at bounding box center [600, 250] width 90 height 11
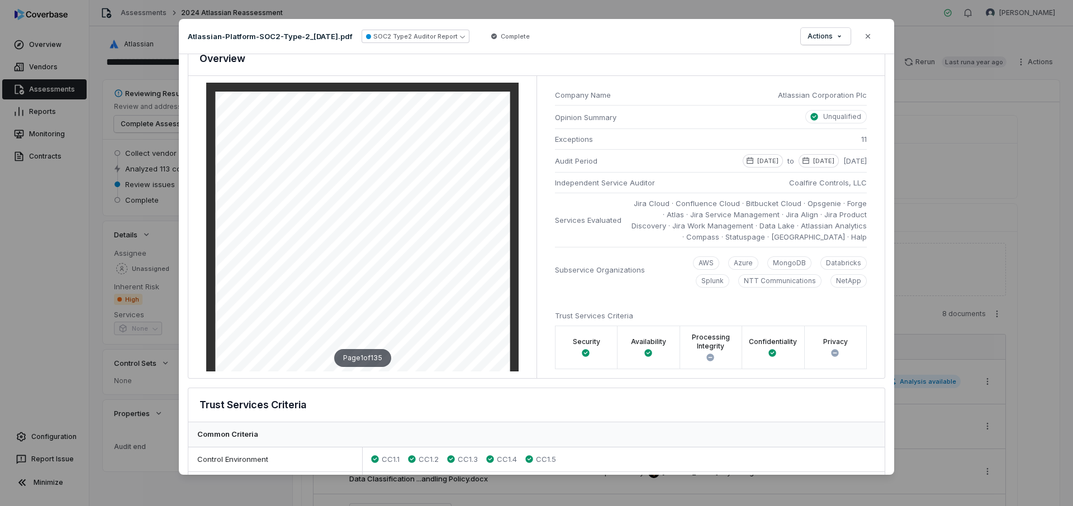
scroll to position [17, 0]
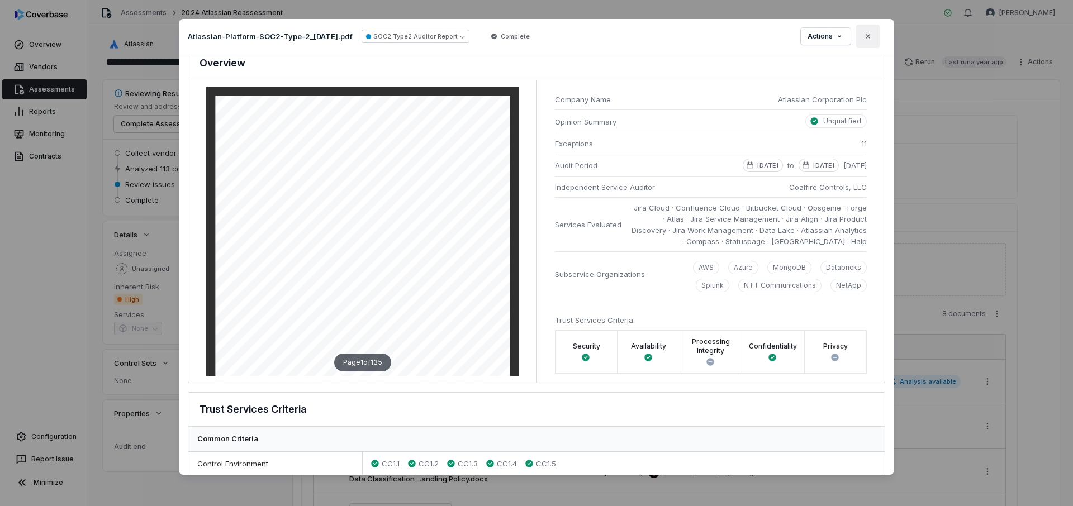
click at [873, 36] on button "Close" at bounding box center [867, 36] width 23 height 23
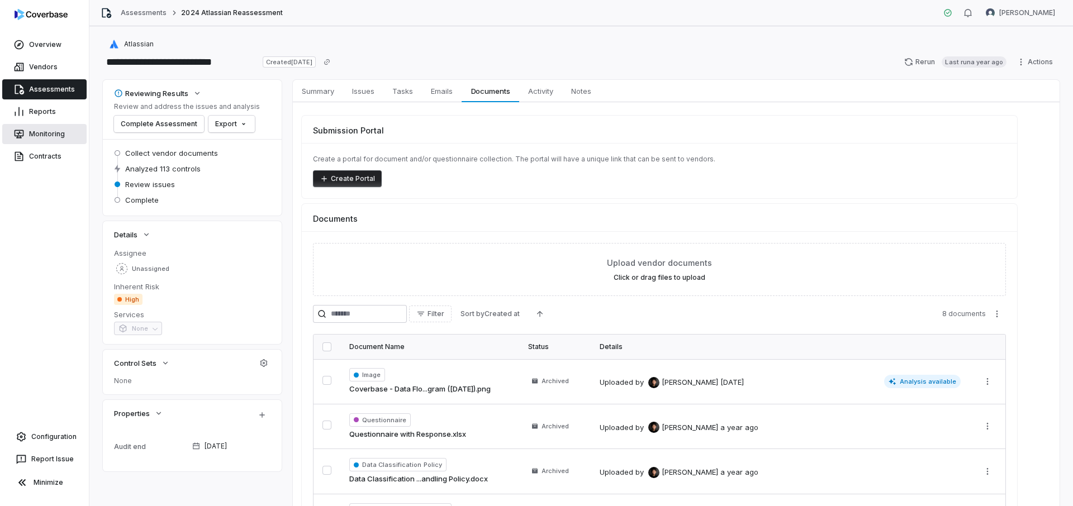
click at [42, 141] on link "Monitoring" at bounding box center [44, 134] width 84 height 20
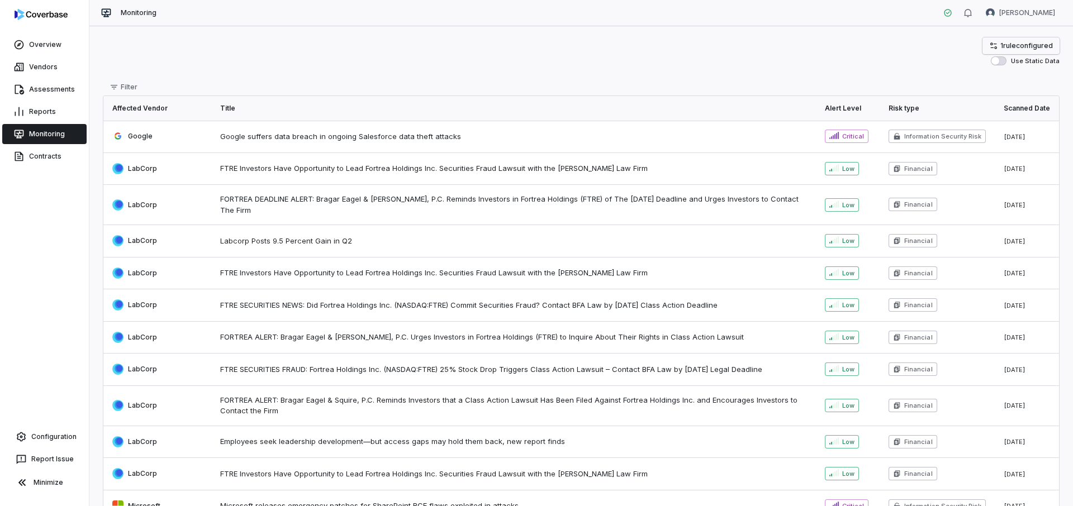
click at [1002, 46] on span "1 rule configured" at bounding box center [1026, 45] width 53 height 9
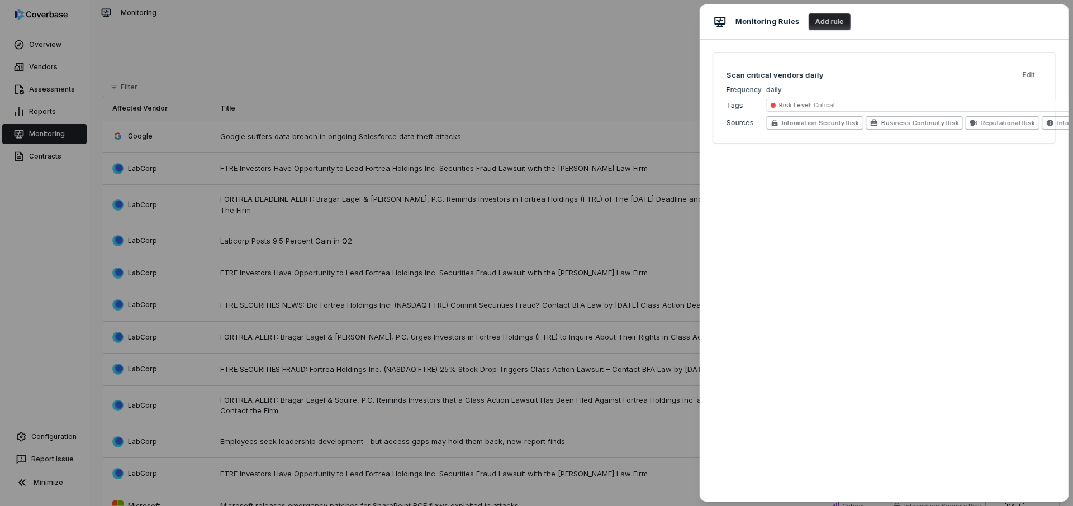
click at [523, 37] on div "Monitoring Rules Add rule Scan critical vendors daily Edit Frequency daily Tags…" at bounding box center [536, 253] width 1073 height 506
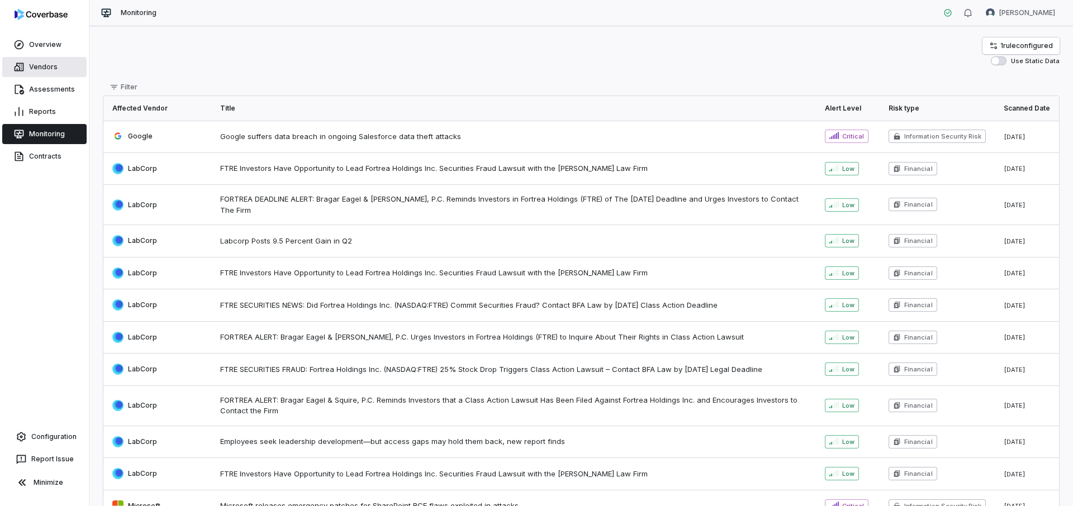
click at [50, 69] on link "Vendors" at bounding box center [44, 67] width 84 height 20
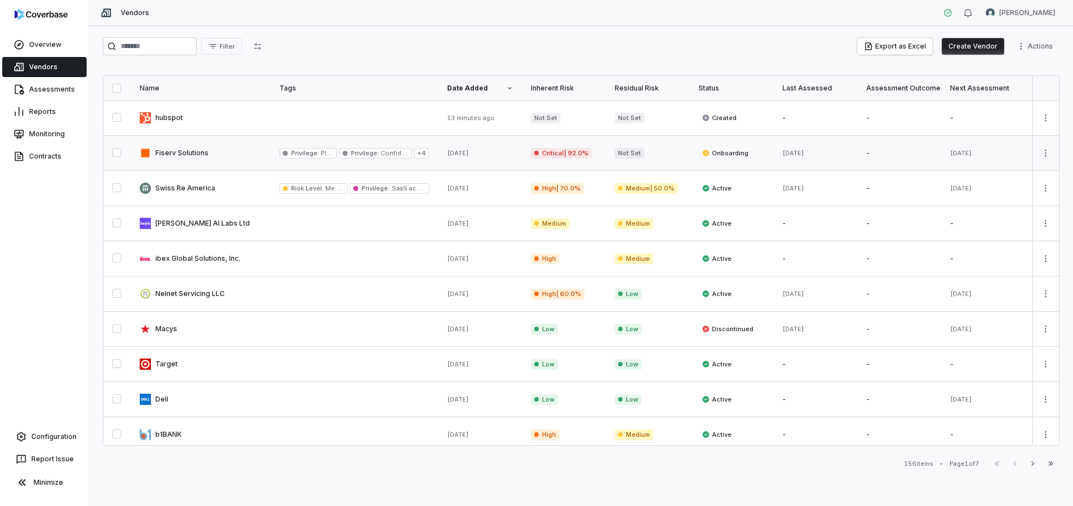
click at [245, 157] on link at bounding box center [201, 153] width 140 height 35
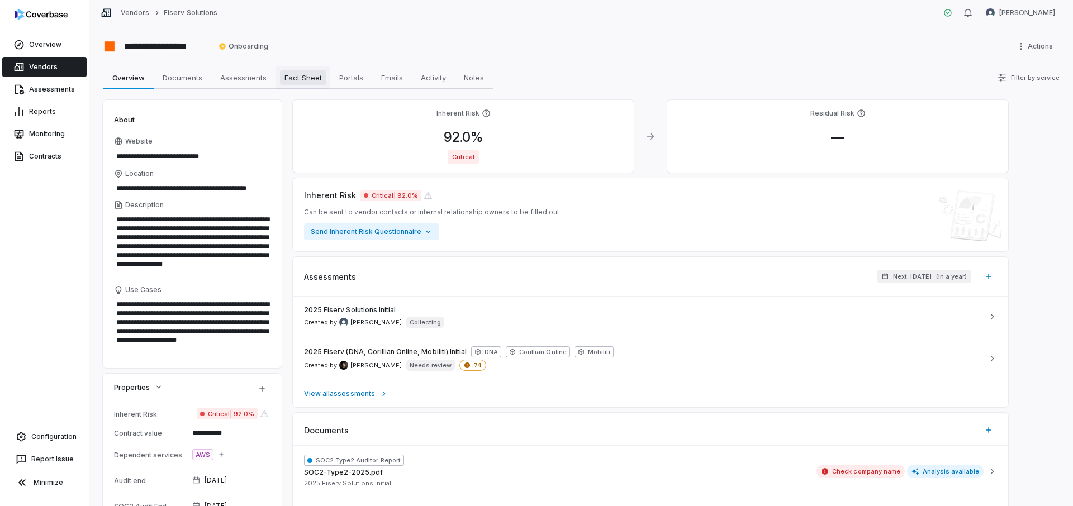
click at [308, 78] on span "Fact Sheet" at bounding box center [303, 77] width 46 height 15
type textarea "*"
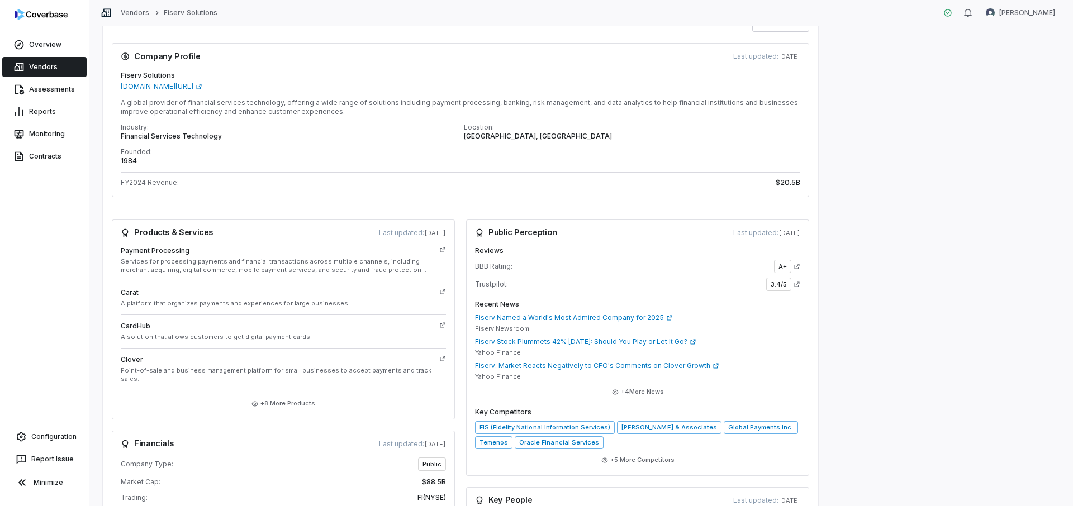
scroll to position [97, 0]
